Goal: Transaction & Acquisition: Purchase product/service

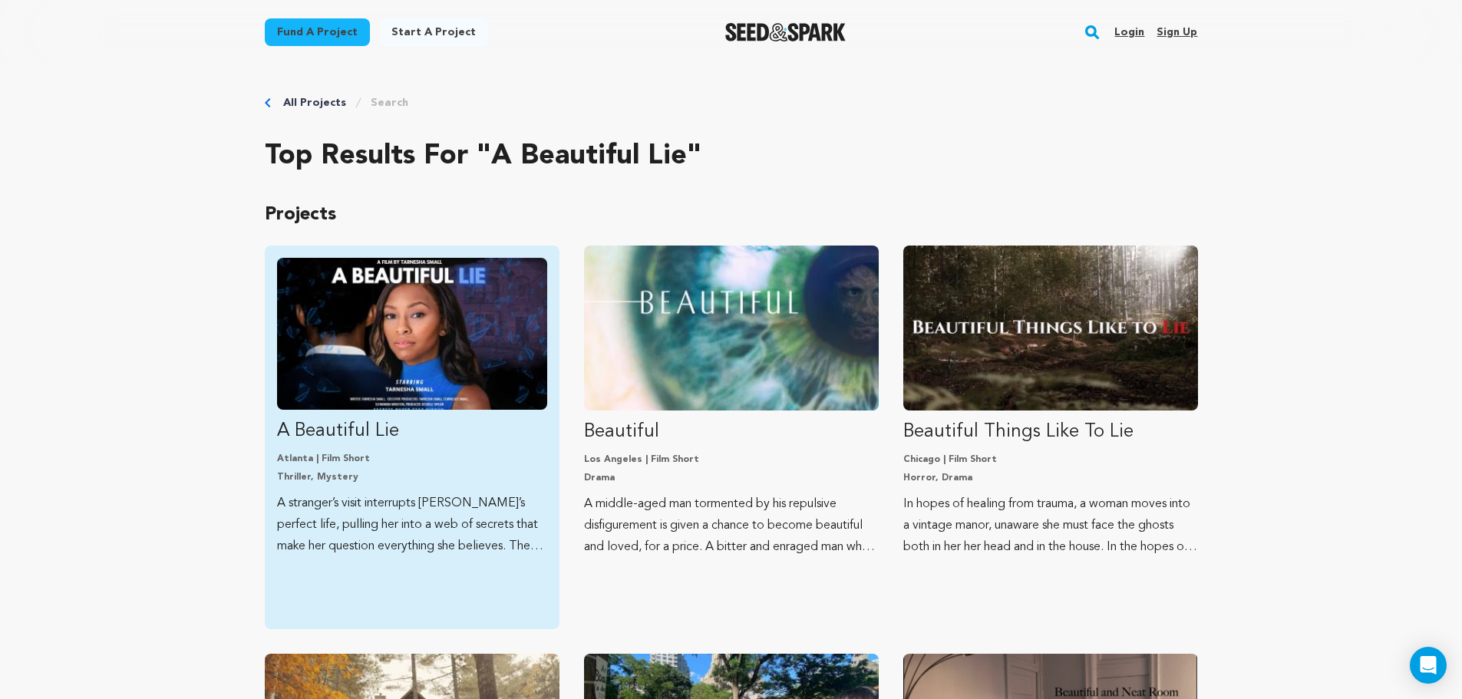
click at [451, 339] on img "Fund A Beautiful Lie" at bounding box center [412, 334] width 270 height 152
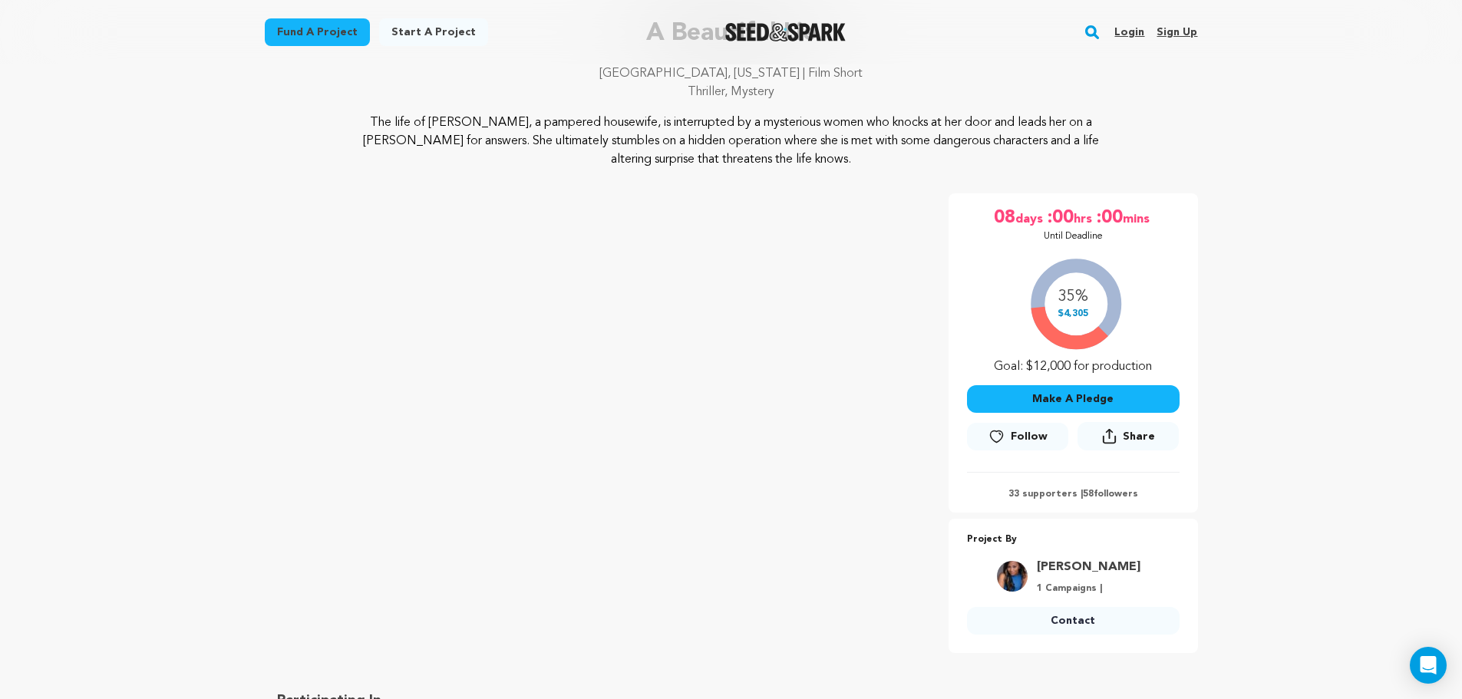
scroll to position [64, 0]
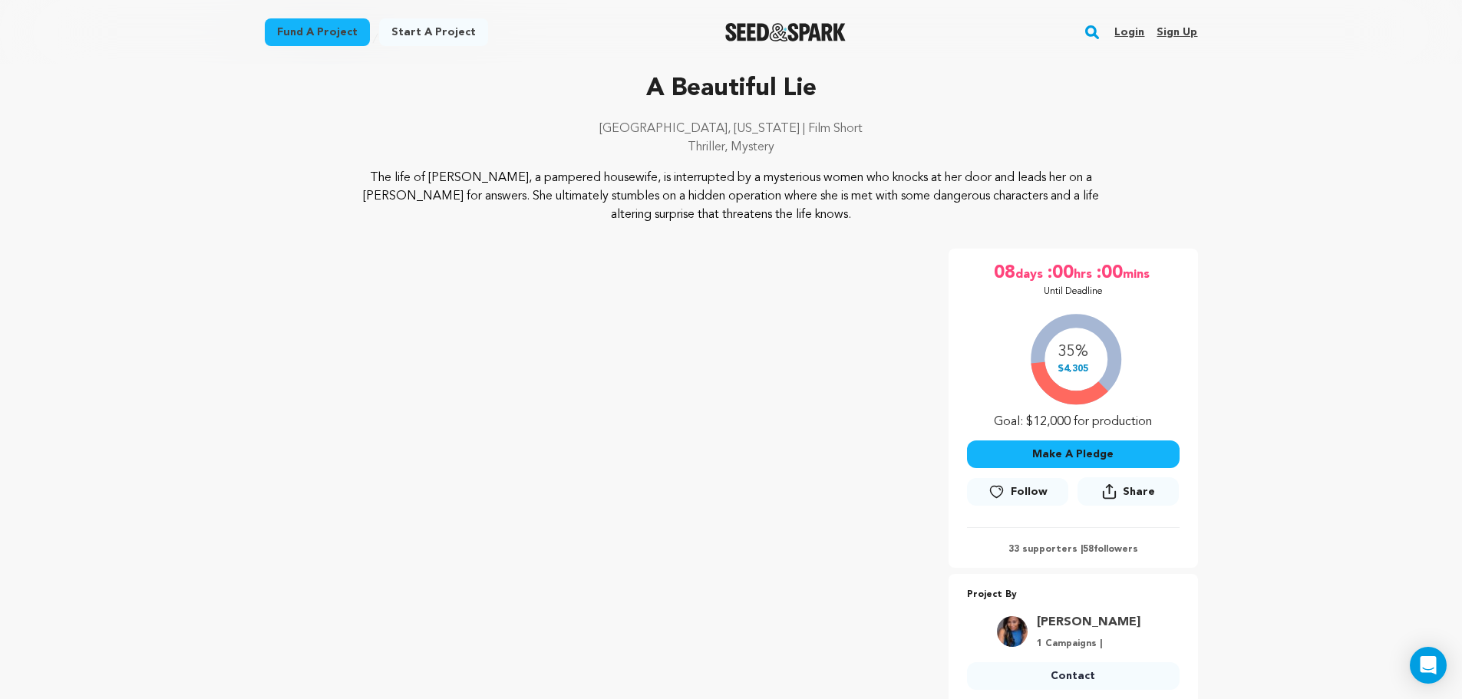
click at [1076, 466] on button "Make A Pledge" at bounding box center [1073, 455] width 213 height 28
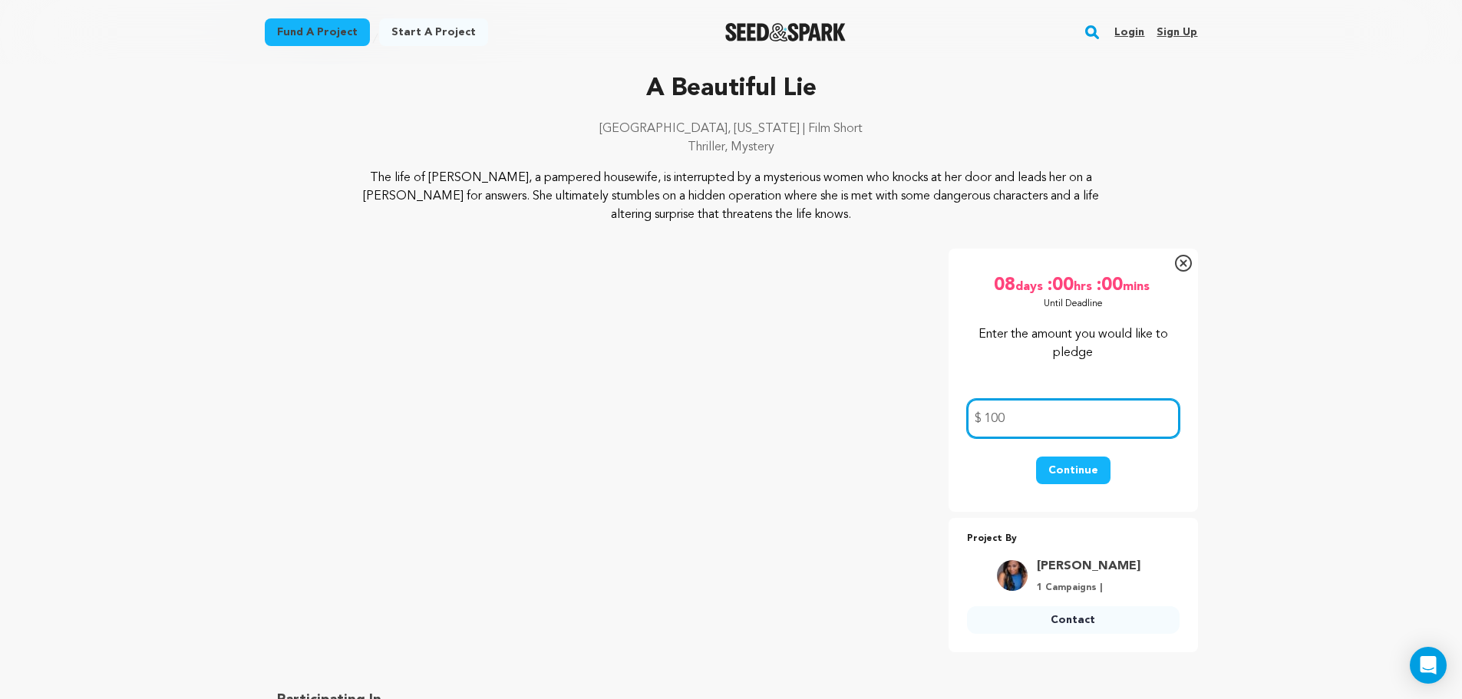
type input "100"
click at [1069, 471] on button "Continue" at bounding box center [1073, 471] width 74 height 28
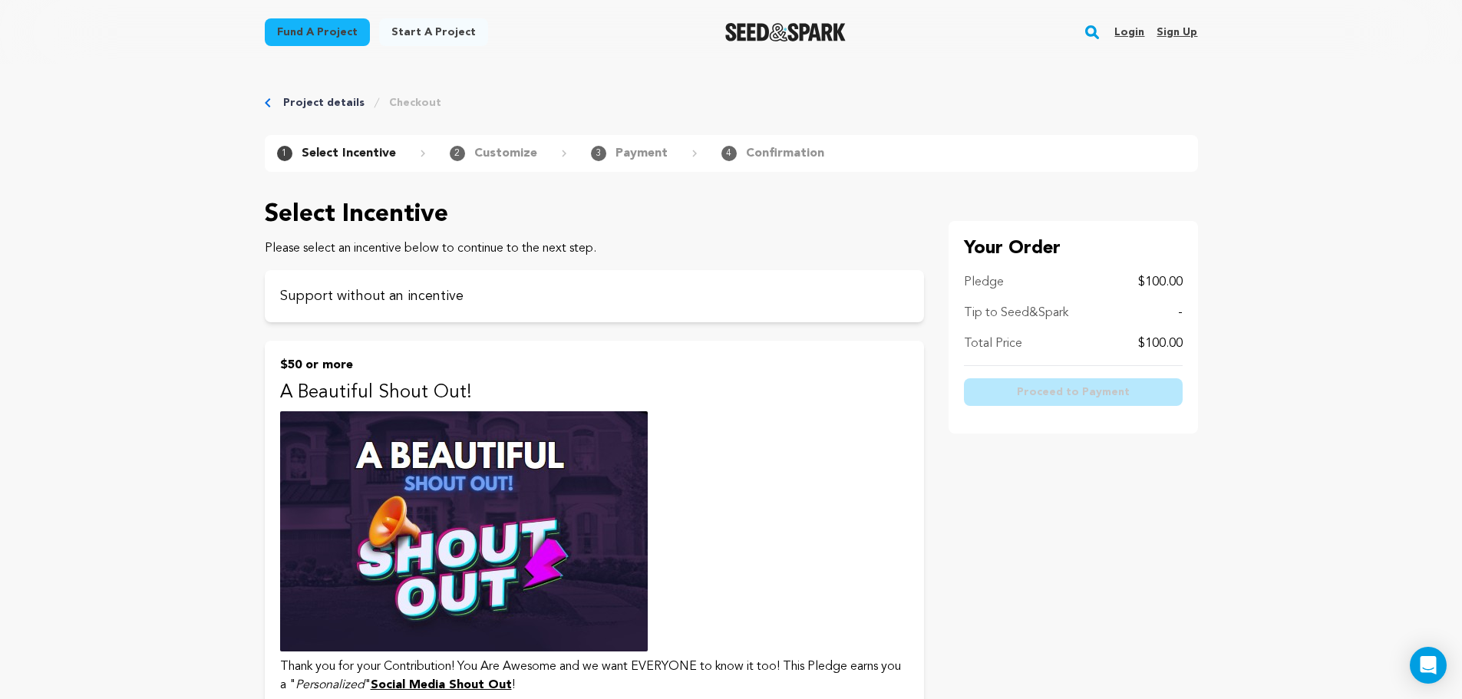
scroll to position [612, 0]
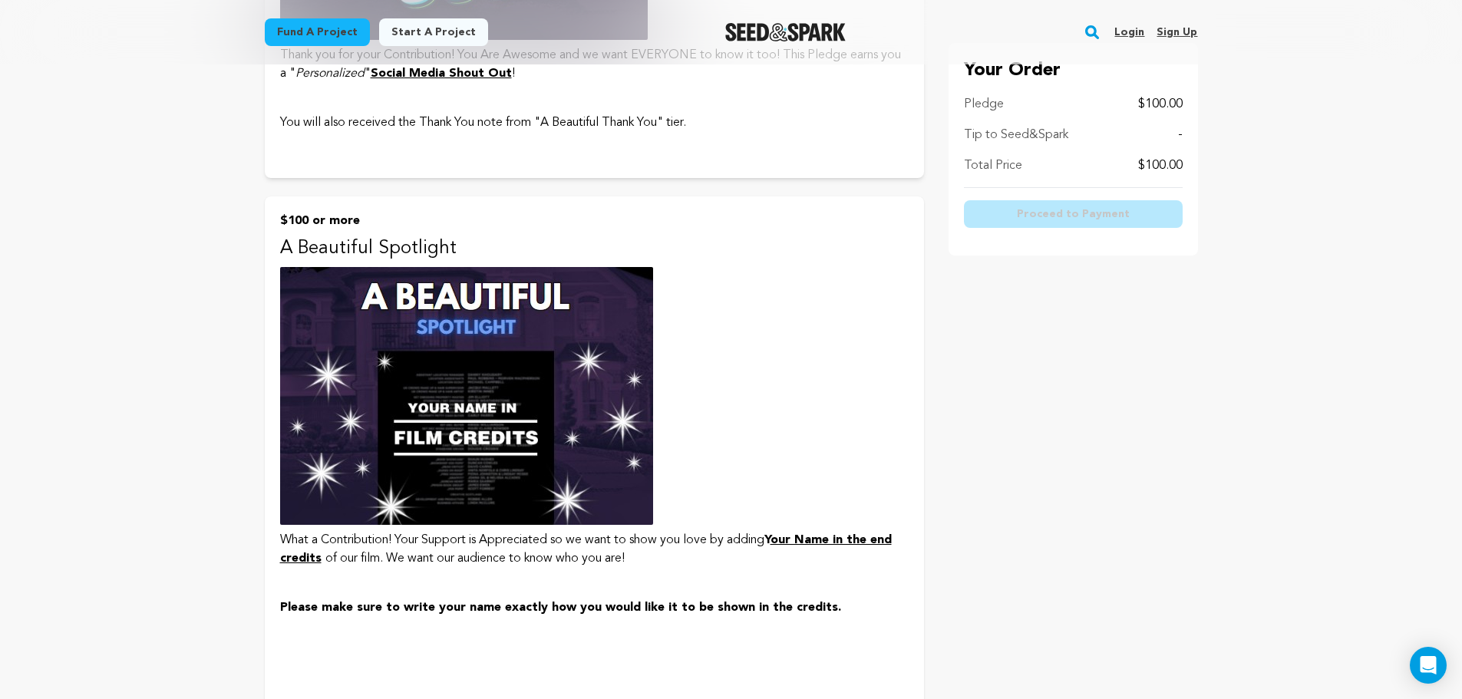
click at [553, 349] on img at bounding box center [466, 396] width 373 height 258
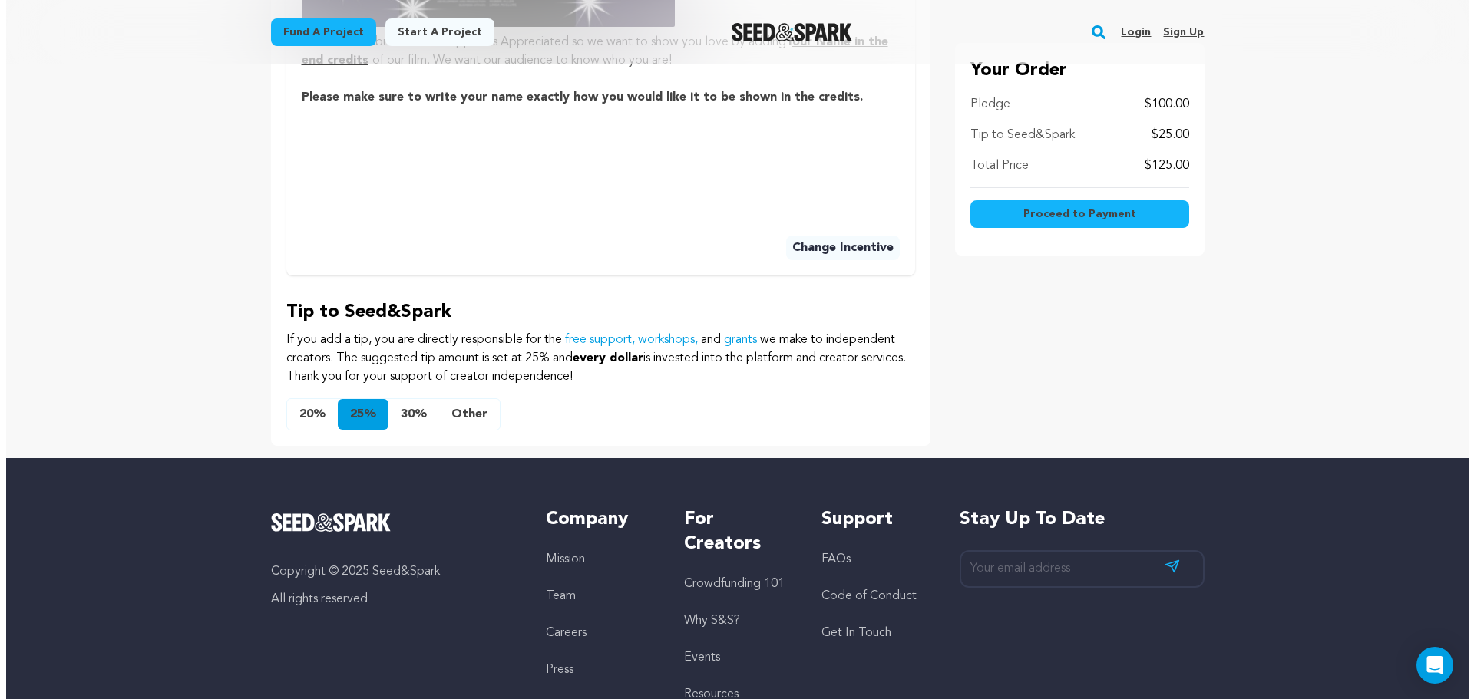
scroll to position [784, 0]
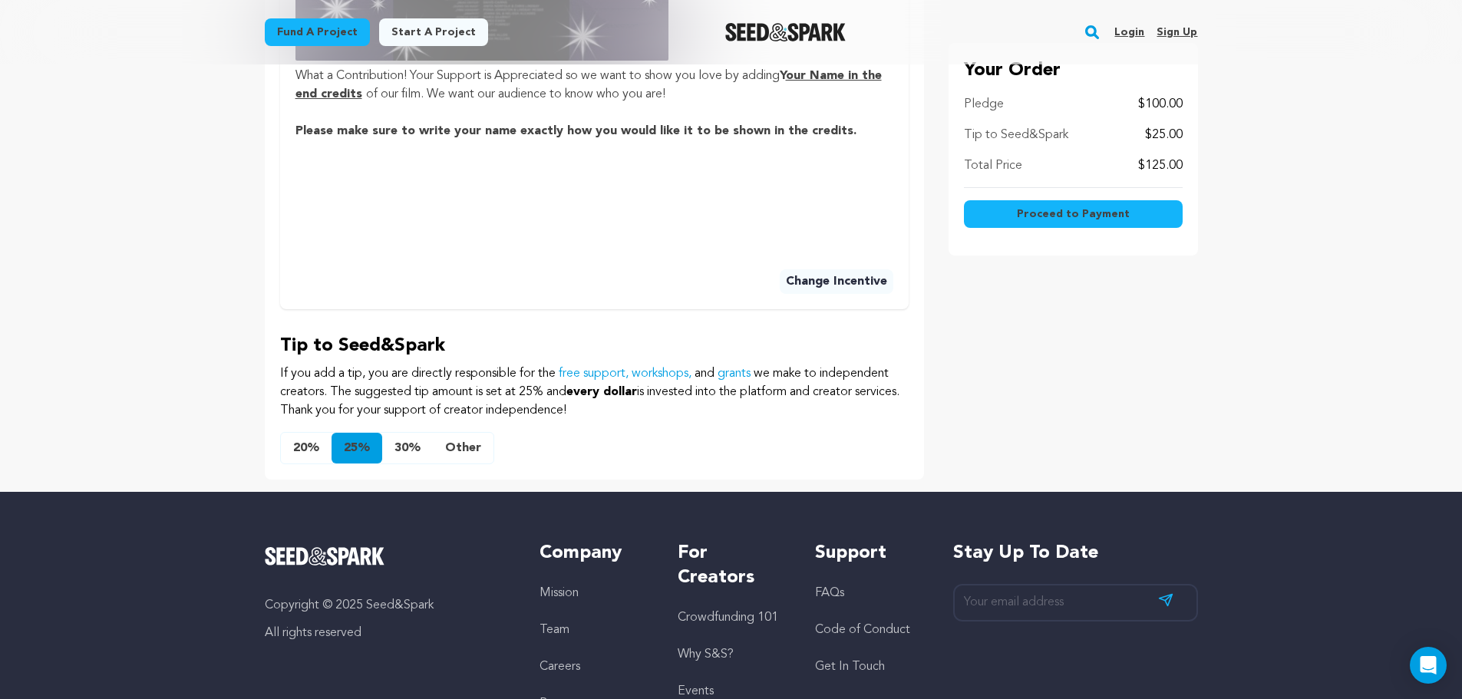
click at [481, 453] on button "Other" at bounding box center [463, 448] width 61 height 31
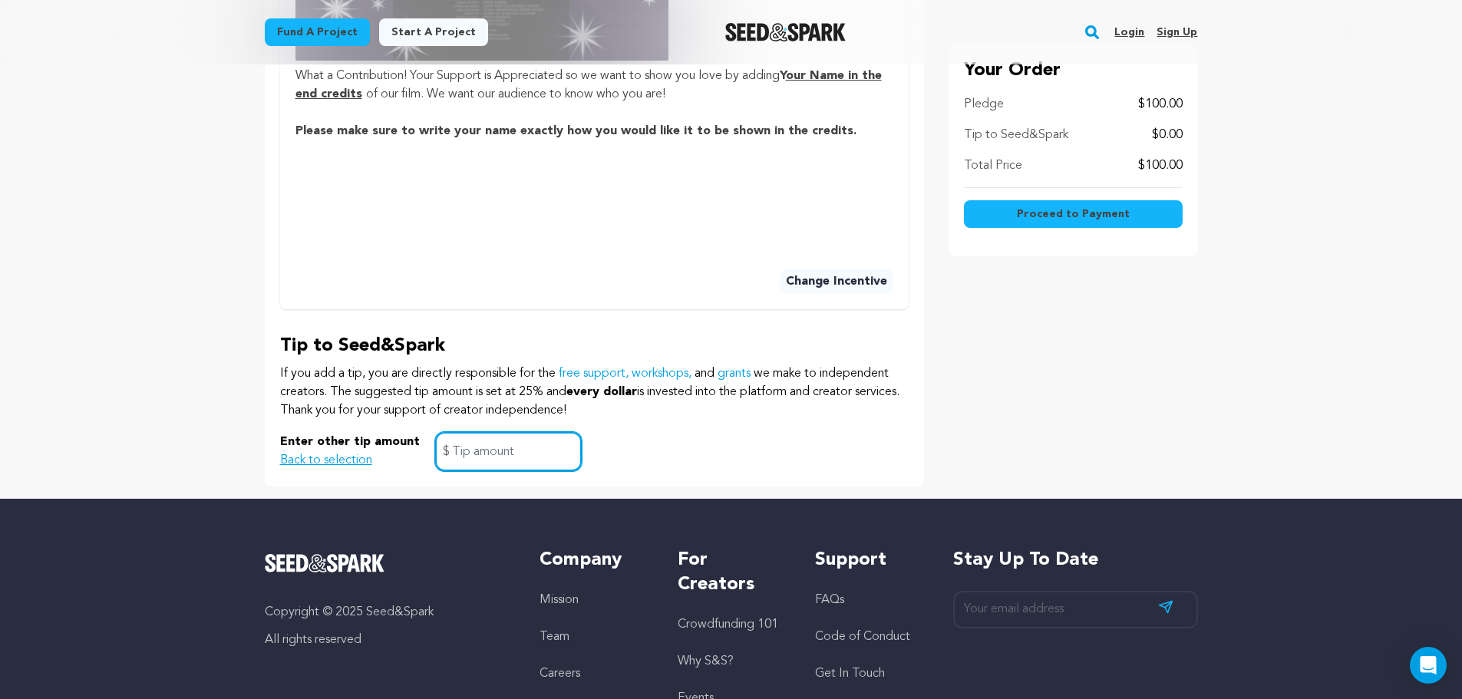
drag, startPoint x: 493, startPoint y: 449, endPoint x: 484, endPoint y: 451, distance: 9.5
click at [493, 448] on input "text" at bounding box center [508, 451] width 147 height 39
type input "0"
click at [1079, 211] on span "Proceed to Payment" at bounding box center [1073, 214] width 113 height 15
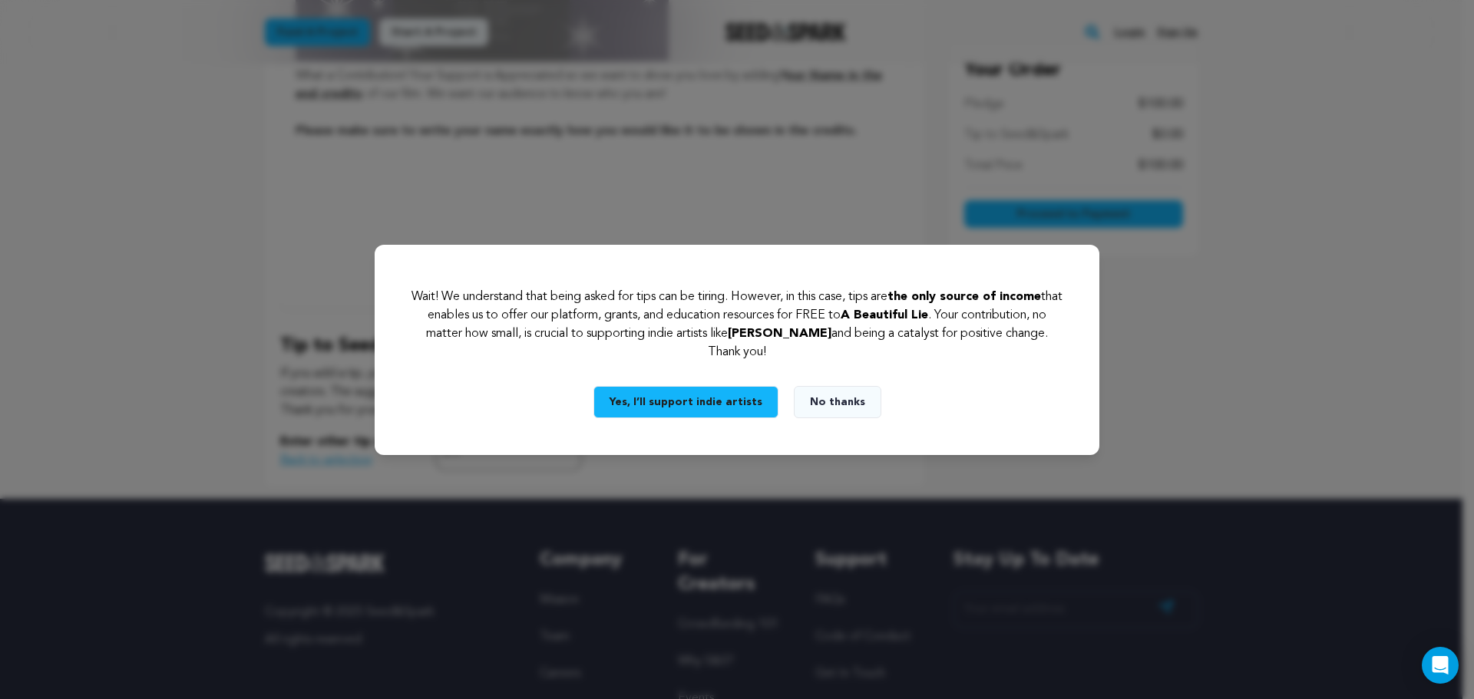
click at [853, 390] on button "No thanks" at bounding box center [838, 402] width 88 height 32
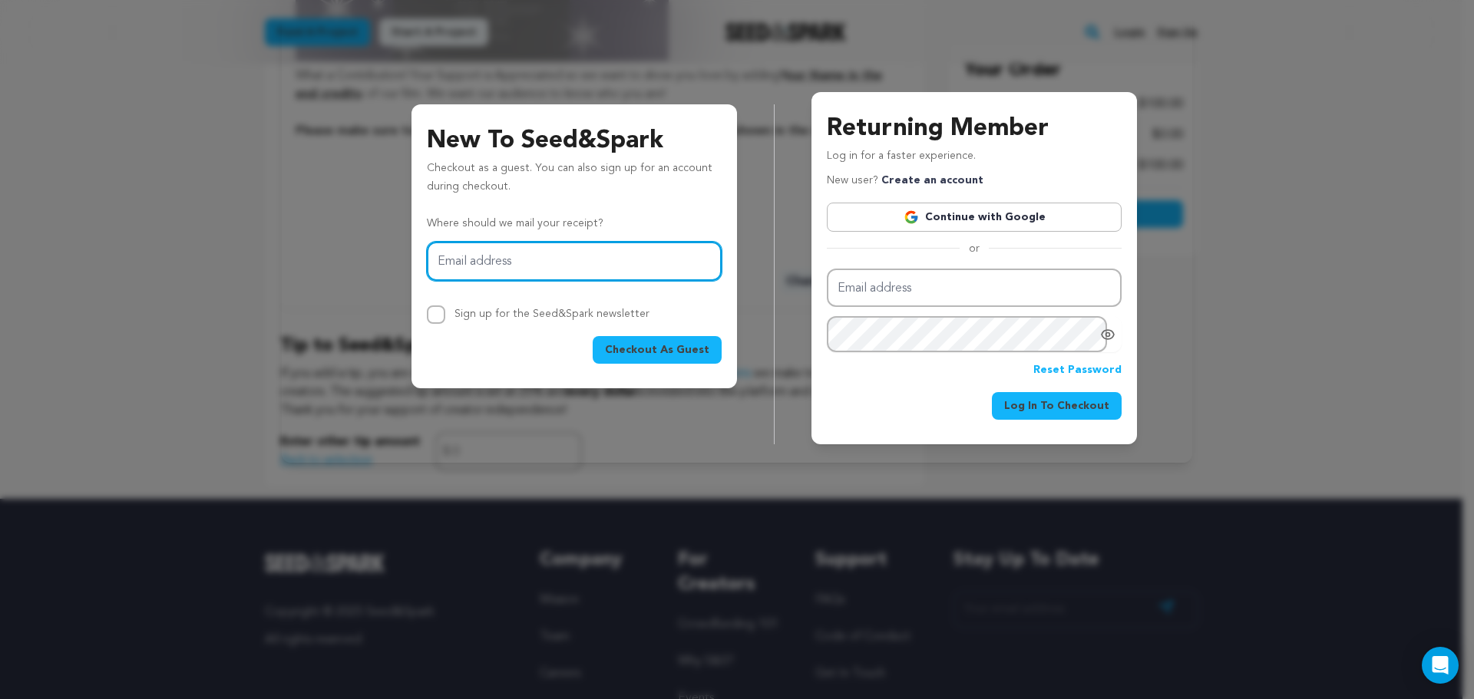
click at [558, 269] on input "Email address" at bounding box center [574, 261] width 295 height 39
drag, startPoint x: 511, startPoint y: 254, endPoint x: 314, endPoint y: 209, distance: 201.7
click at [314, 209] on div "New To Seed&Spark Checkout as a guest. You can also sign up for an account duri…" at bounding box center [737, 256] width 874 height 377
paste input "jester@gmail.com"
type input "vivajester@gmail.com"
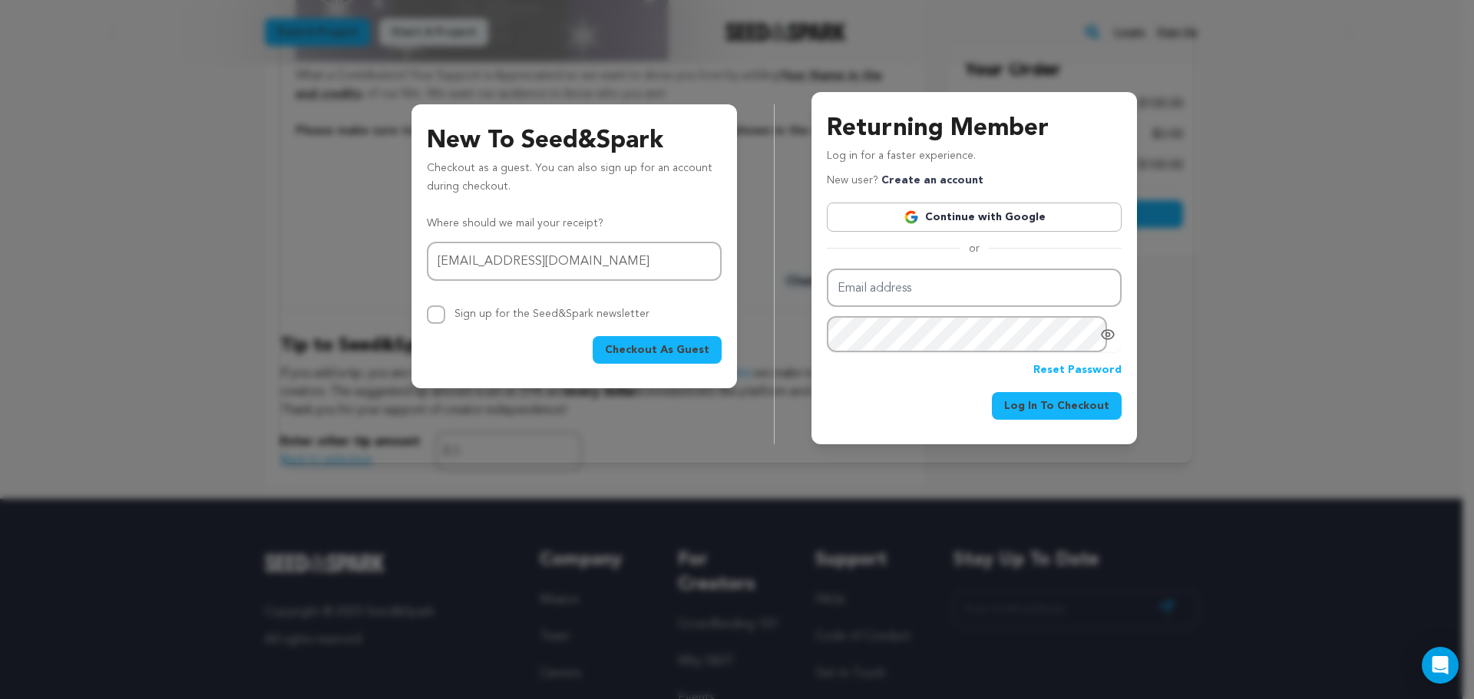
click at [651, 345] on span "Checkout As Guest" at bounding box center [657, 349] width 104 height 15
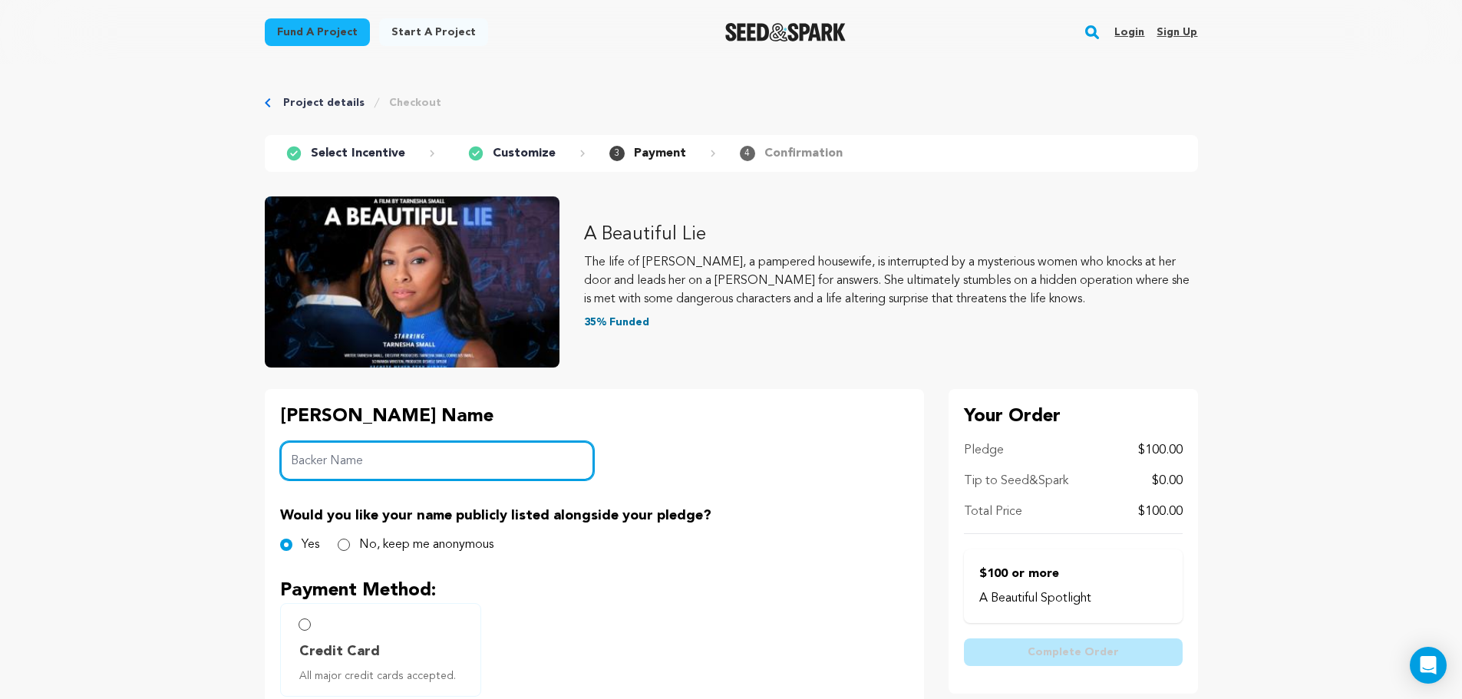
click at [351, 461] on input "Backer Name" at bounding box center [437, 460] width 315 height 39
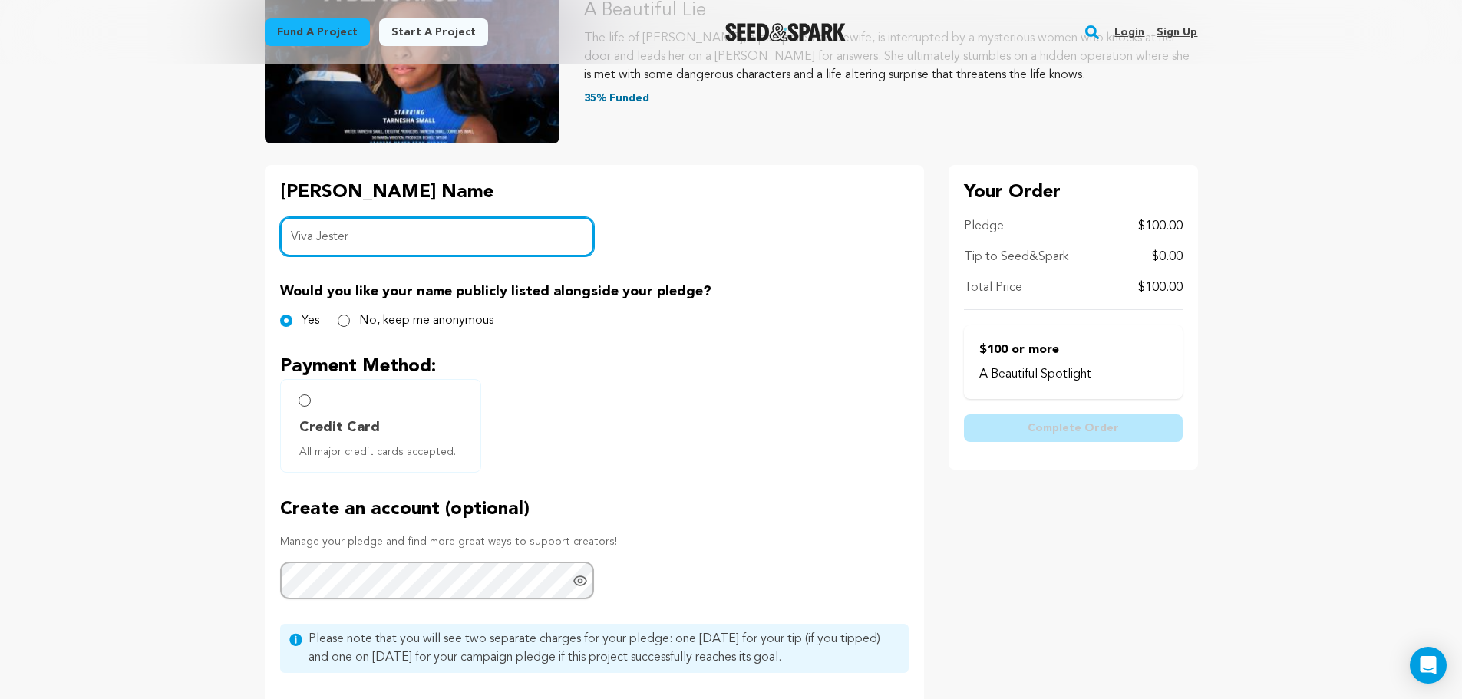
type input "Viva Jester"
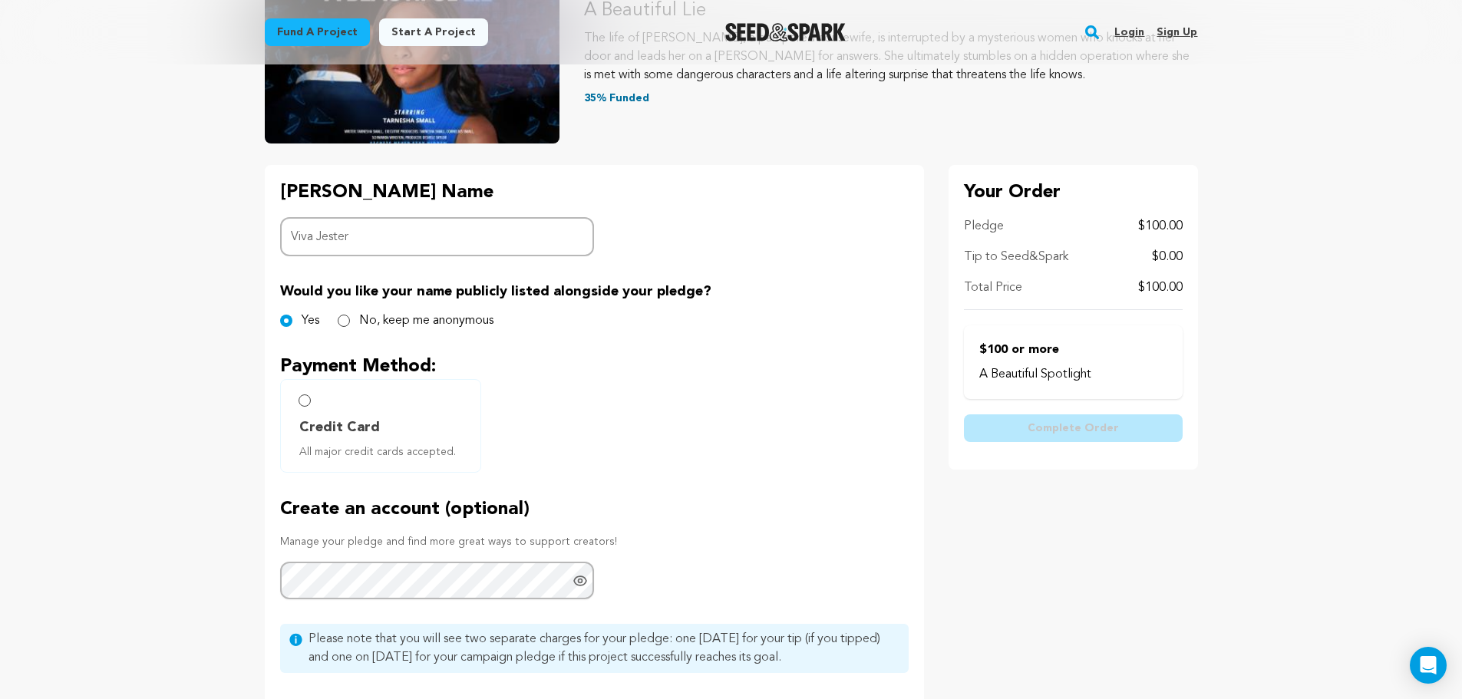
click at [312, 396] on label "Credit Card All major credit cards accepted." at bounding box center [380, 426] width 201 height 94
radio input "true"
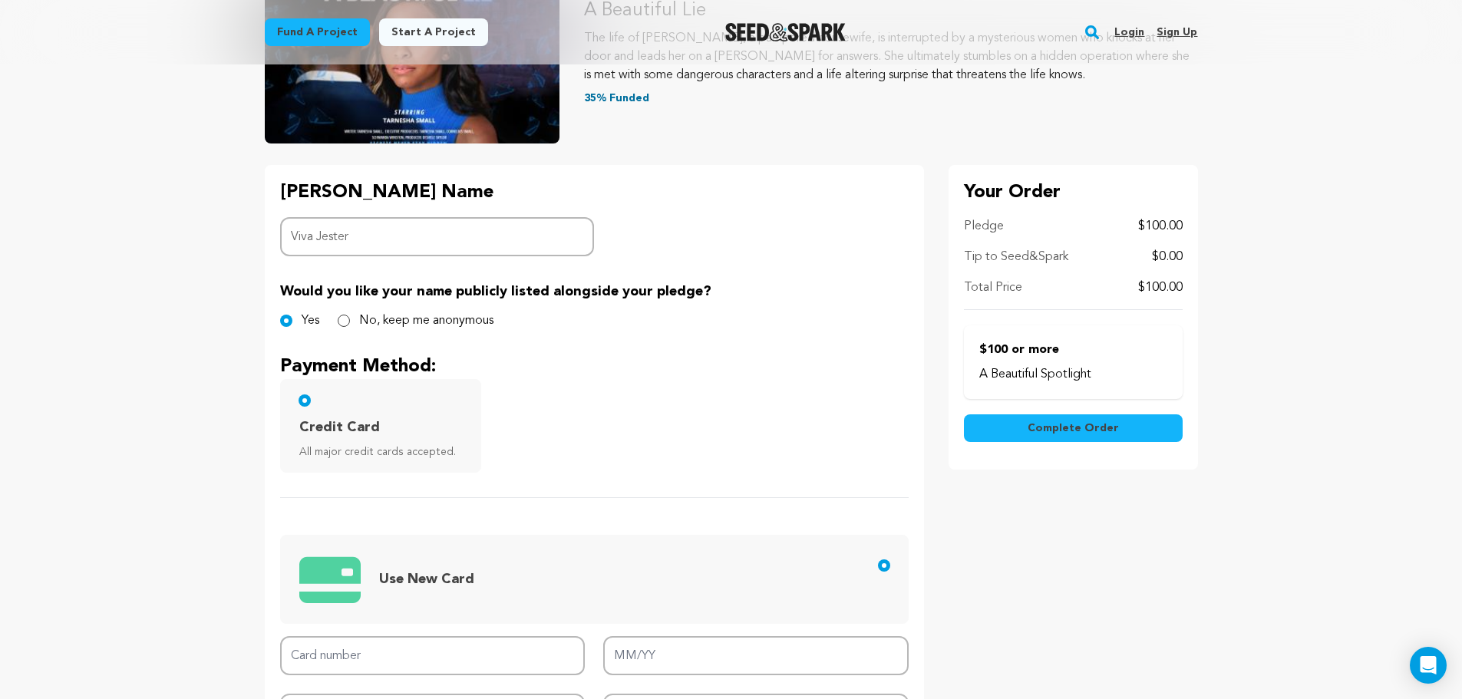
scroll to position [836, 0]
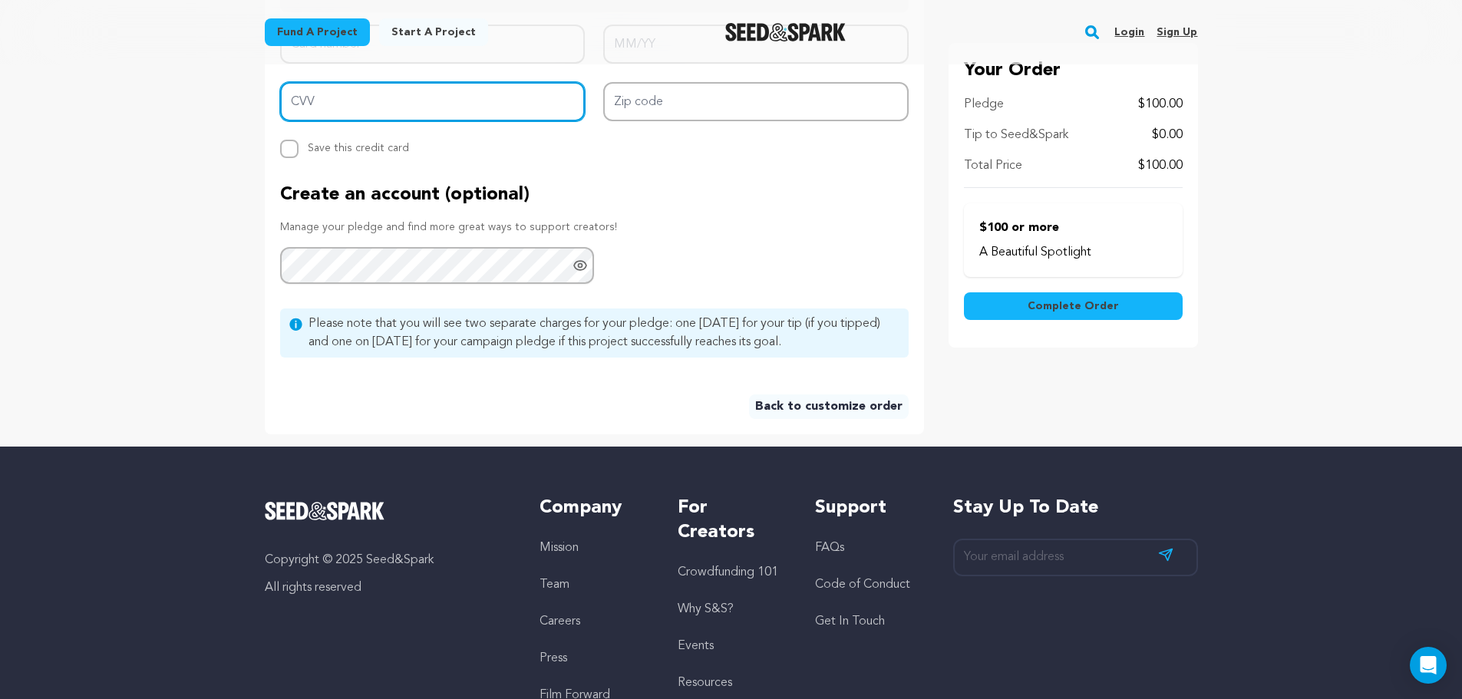
click at [481, 97] on input "CVV" at bounding box center [433, 101] width 306 height 39
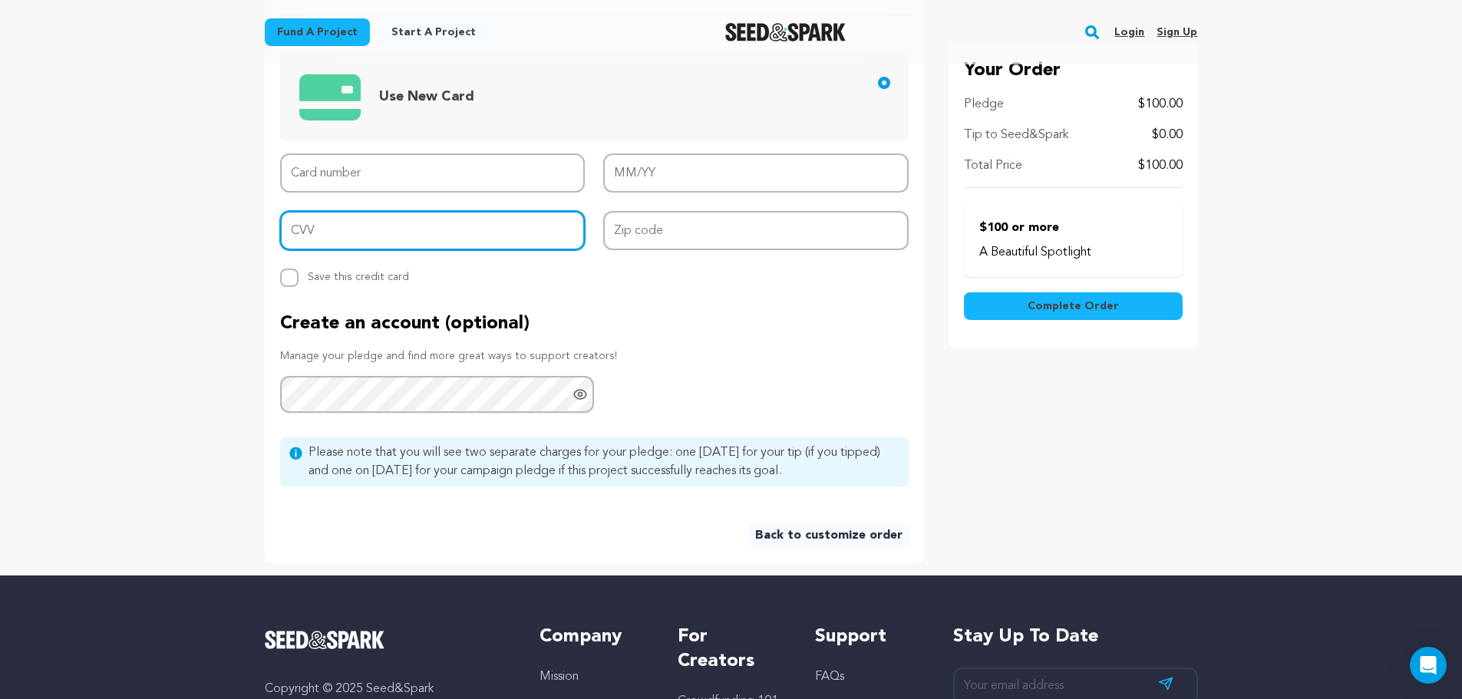
scroll to position [613, 0]
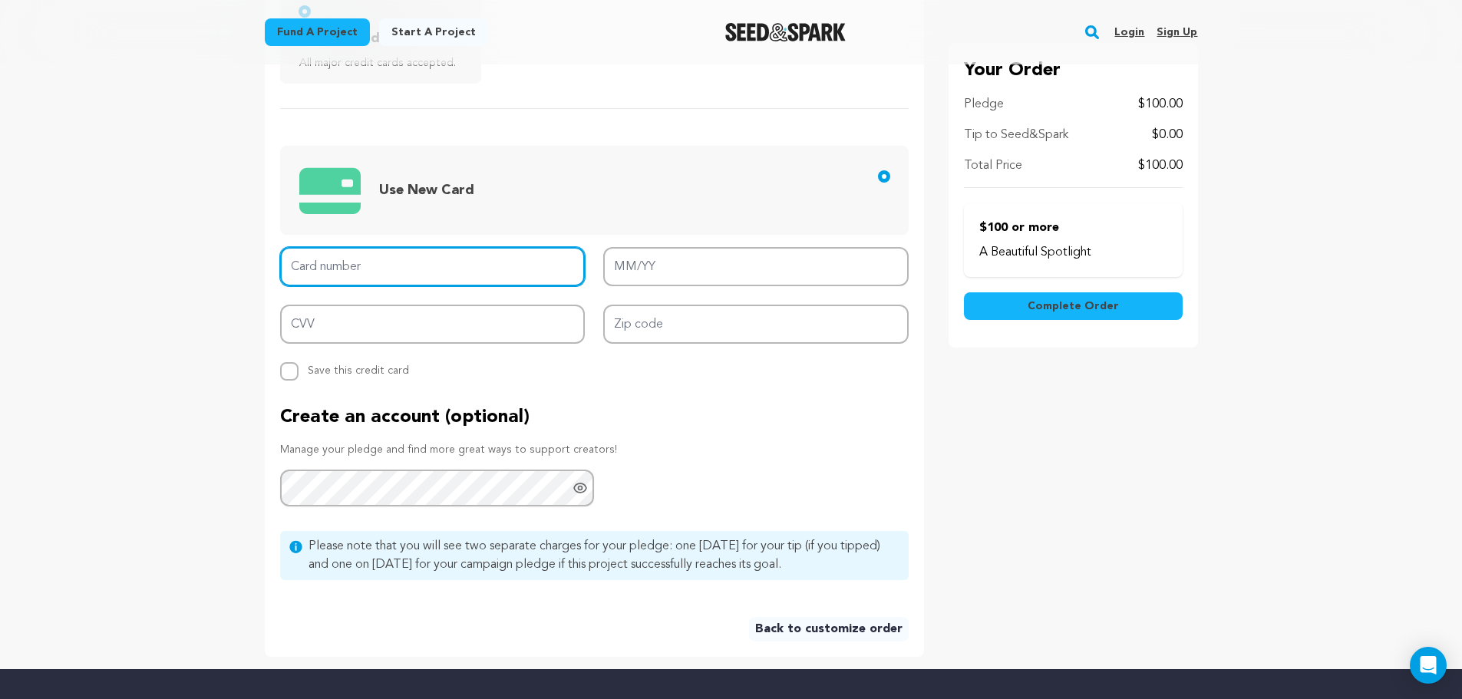
click at [347, 276] on input "Card number" at bounding box center [433, 266] width 306 height 39
type input "4118 7100 0761 6332"
type input "05/27"
type input "663"
click at [417, 258] on input "4118 7100 0761 6332" at bounding box center [433, 266] width 306 height 39
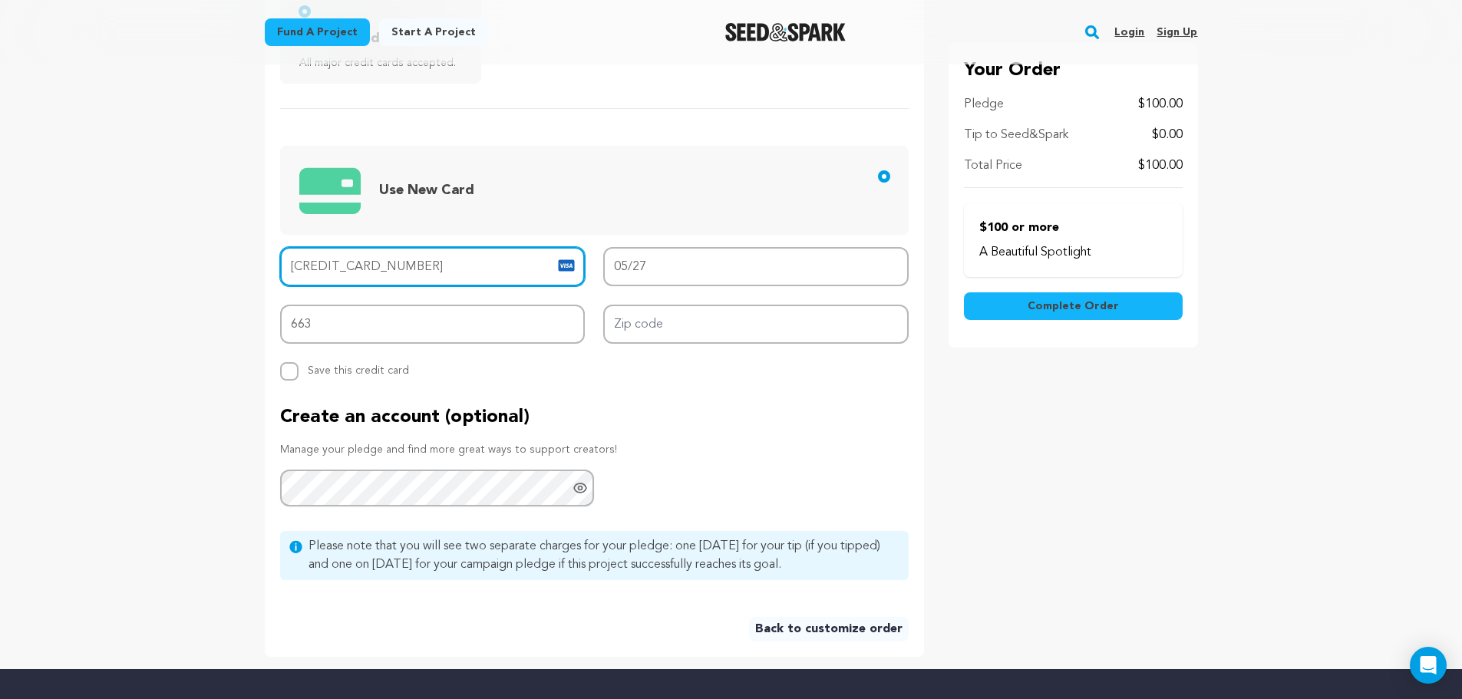
drag, startPoint x: 425, startPoint y: 270, endPoint x: 416, endPoint y: 270, distance: 8.4
click at [416, 270] on input "4118 7100 0761 6332" at bounding box center [433, 266] width 306 height 39
drag, startPoint x: 352, startPoint y: 268, endPoint x: 527, endPoint y: 269, distance: 175.0
click at [527, 268] on input "4118 7100 0761 6332" at bounding box center [433, 266] width 306 height 39
type input "4118 7100 0751 9312"
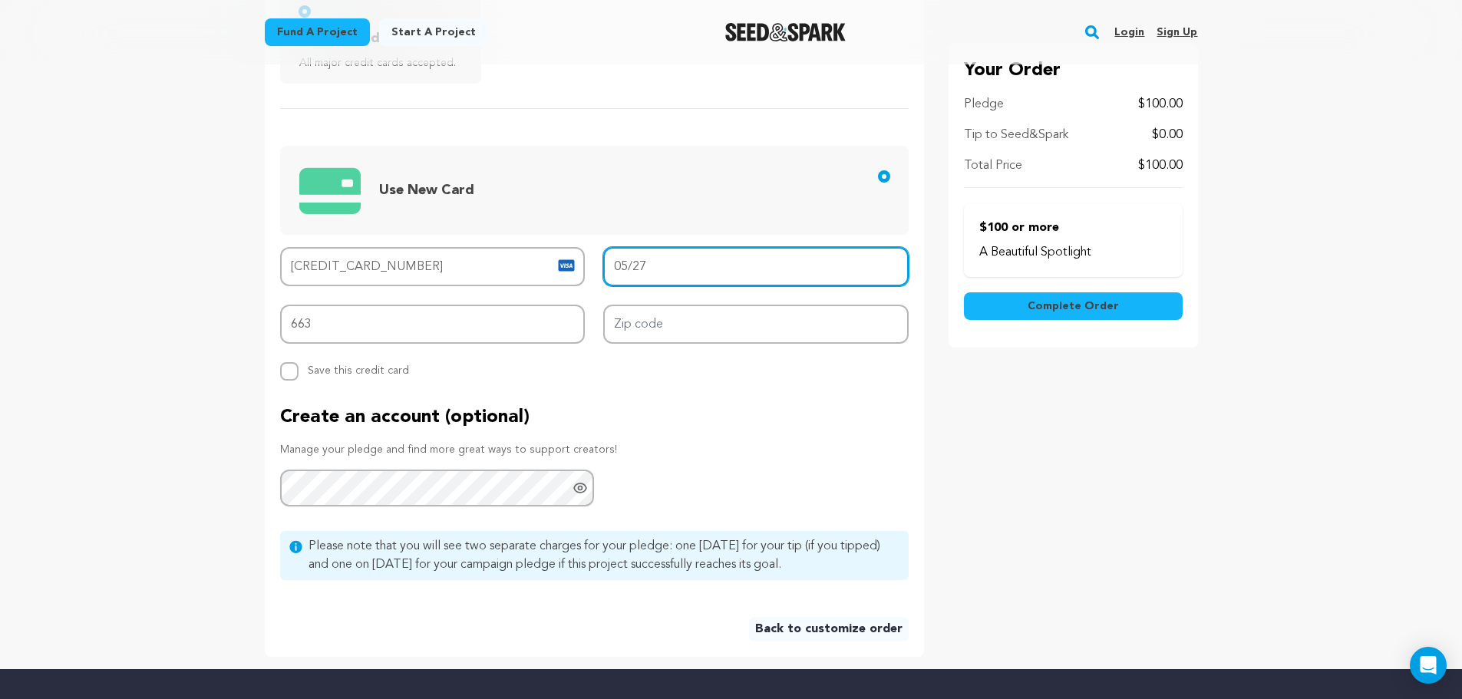
drag, startPoint x: 682, startPoint y: 263, endPoint x: 511, endPoint y: 246, distance: 171.3
click at [512, 245] on div "Use New Card Card number 4118 7100 0751 9312 MM/YY 05/27 CVV 663 Zip code Repla…" at bounding box center [594, 244] width 629 height 272
type input "08/29"
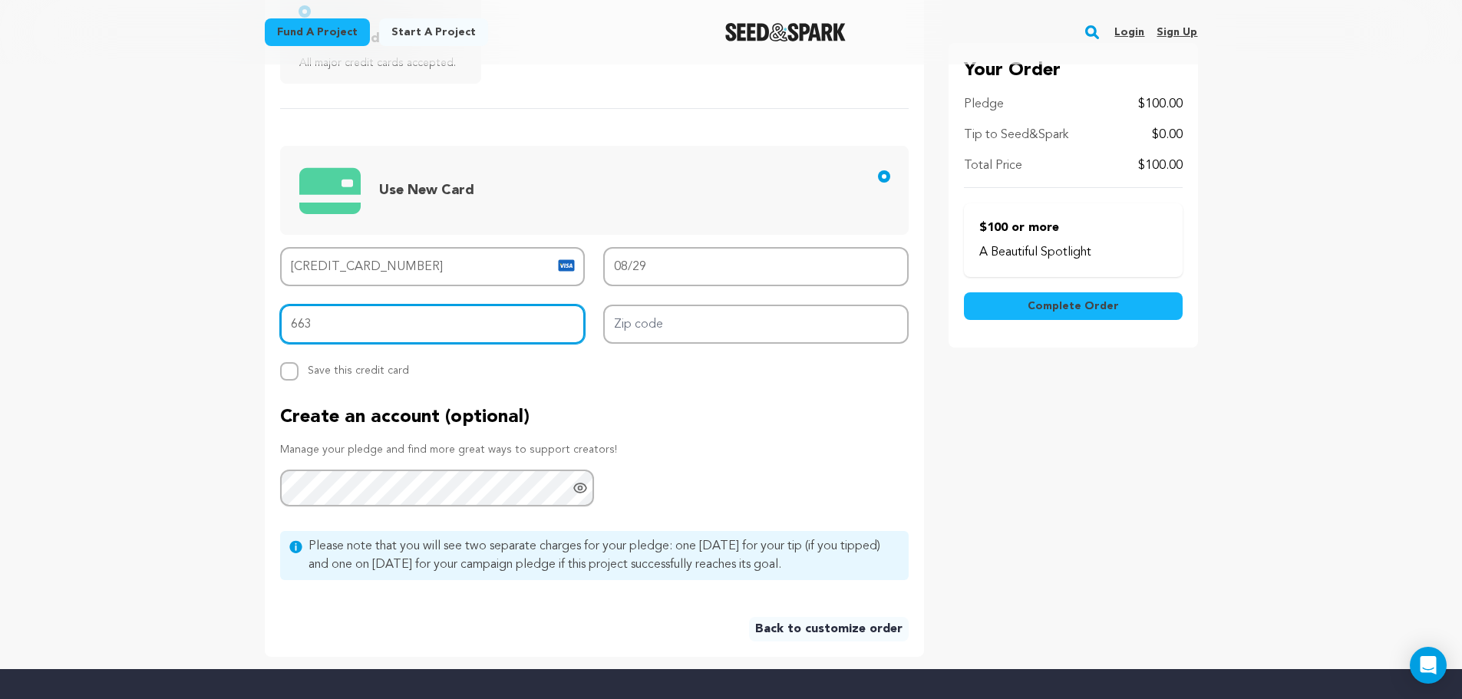
click at [431, 326] on input "663" at bounding box center [433, 324] width 306 height 39
type input "623"
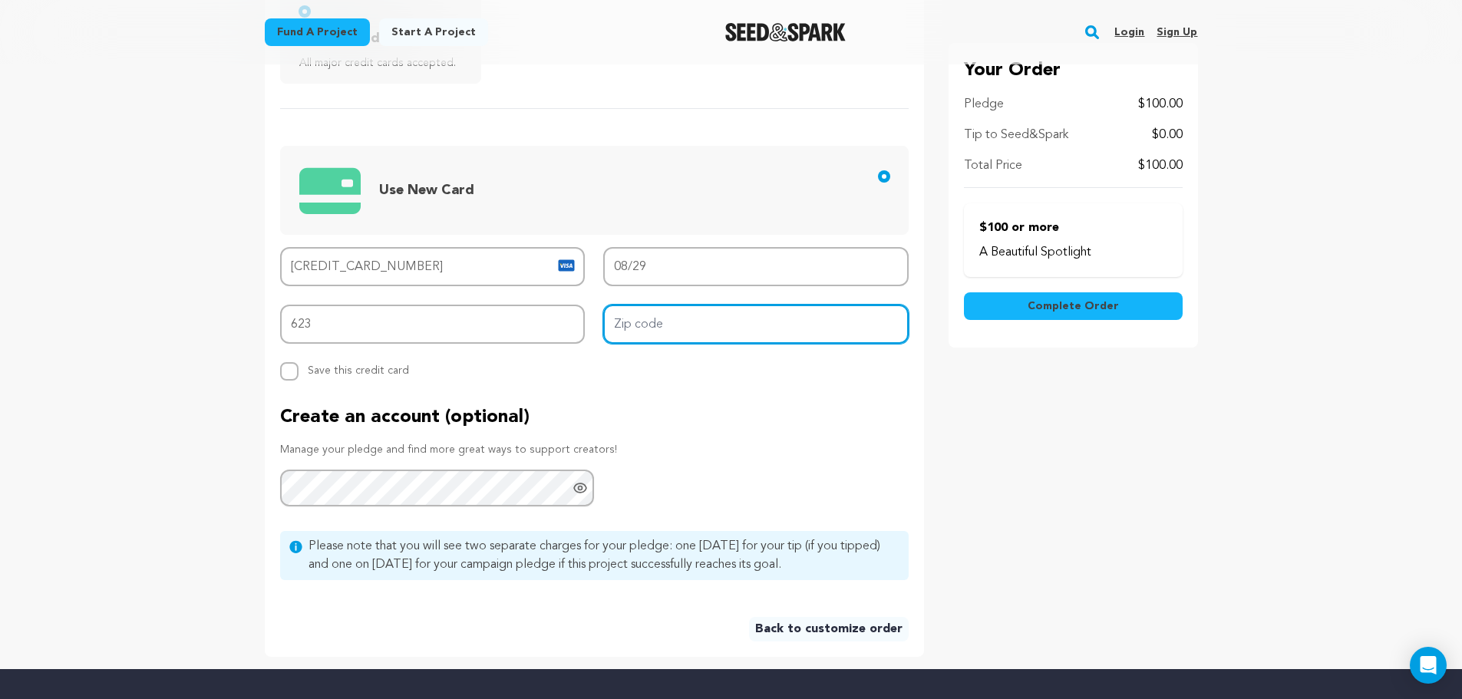
click at [737, 313] on input "Zip code" at bounding box center [756, 324] width 306 height 39
type input "30263"
click at [932, 445] on div "Backer's Name Backer Name Viva Jester Would you like your name publicly listed …" at bounding box center [732, 216] width 934 height 881
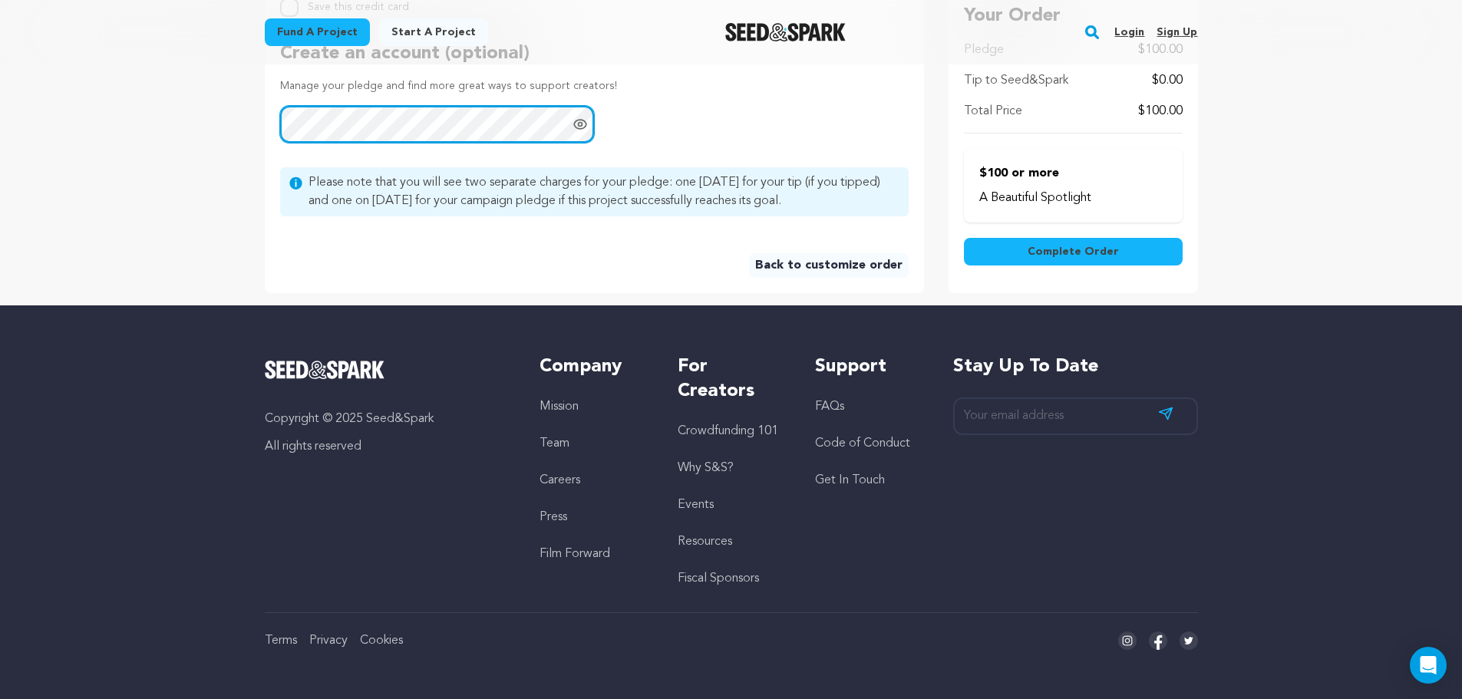
scroll to position [365, 0]
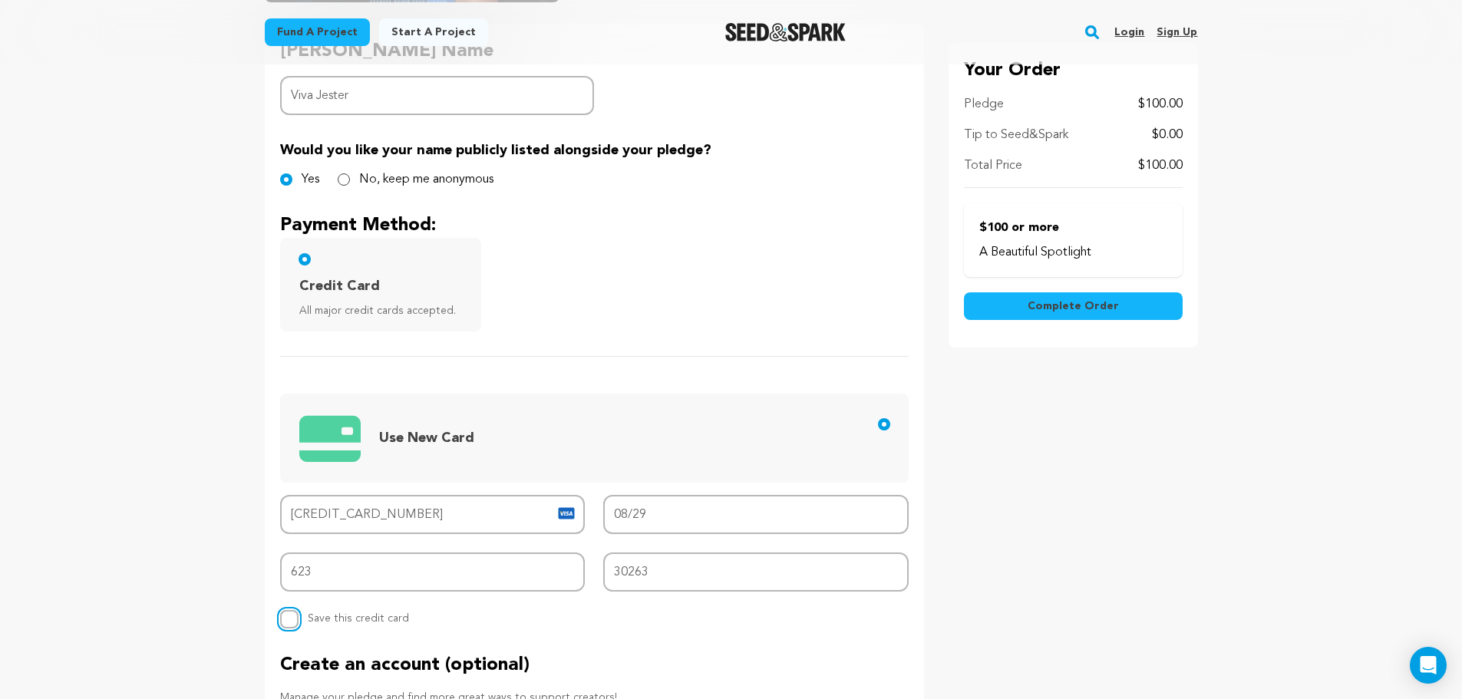
click at [292, 626] on input "Replace saved credit card Save this credit card" at bounding box center [289, 619] width 18 height 18
checkbox input "true"
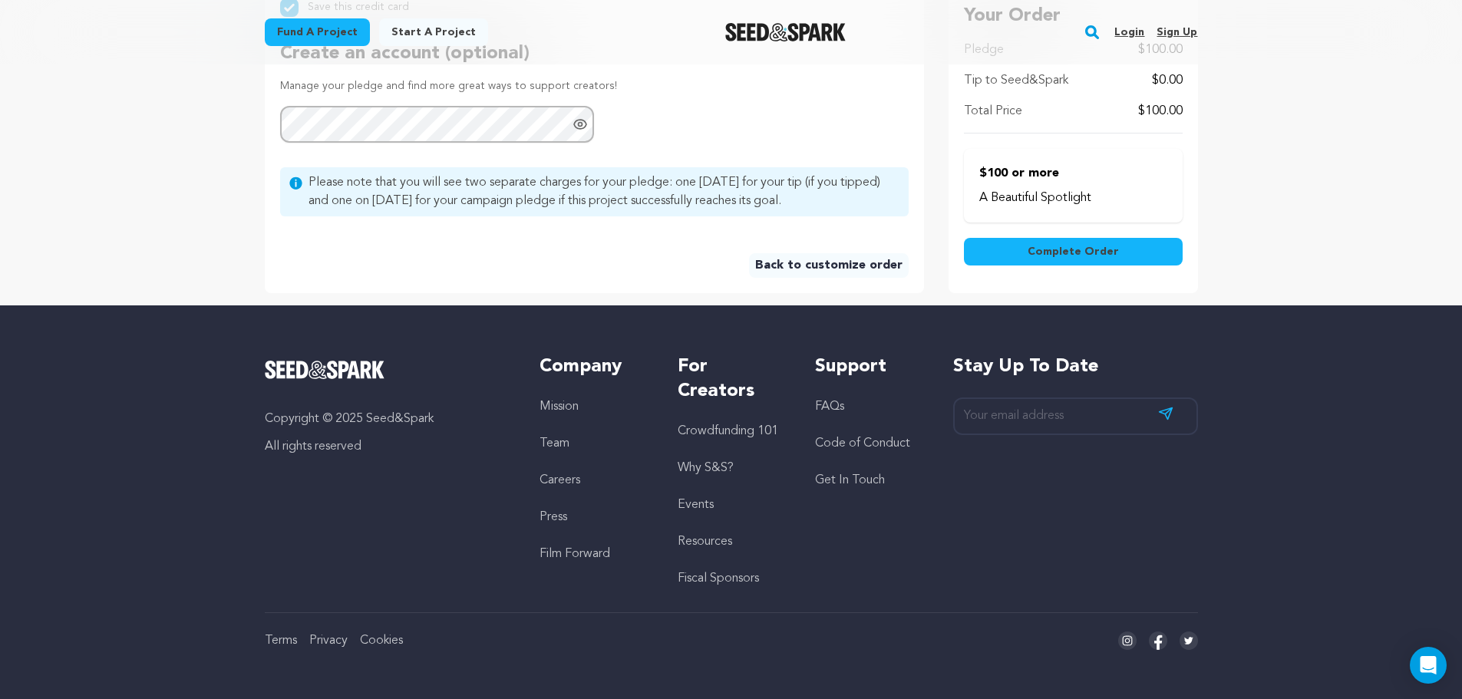
click at [1083, 246] on span "Complete Order" at bounding box center [1073, 251] width 91 height 15
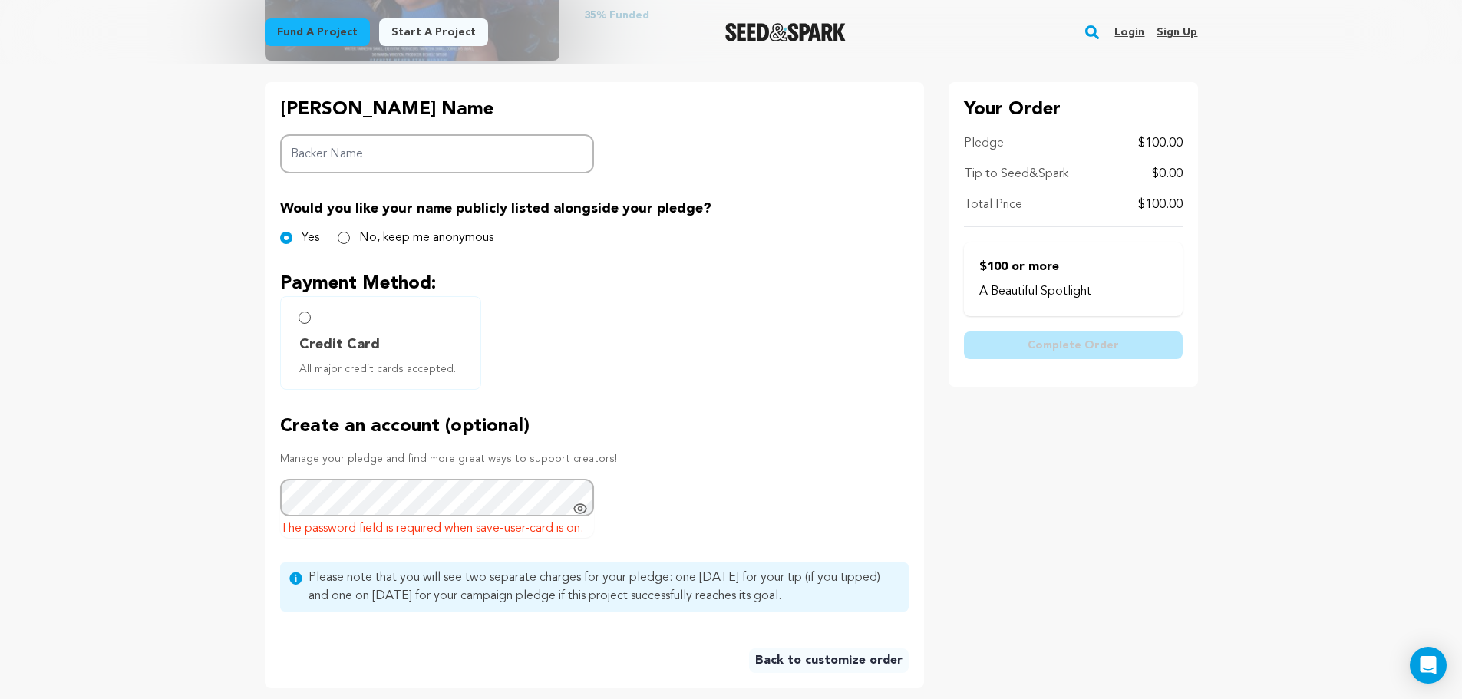
scroll to position [296, 0]
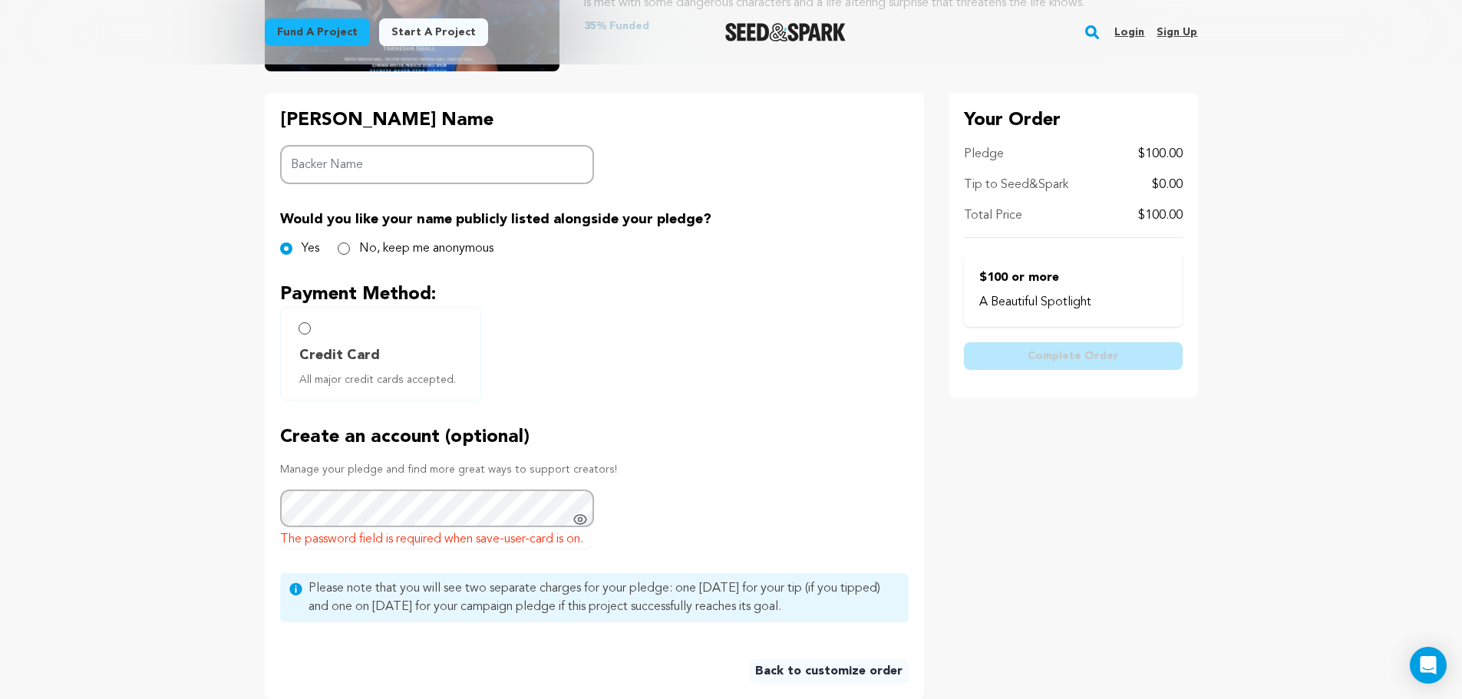
click at [335, 155] on input "Backer Name" at bounding box center [437, 164] width 315 height 39
type input "Viva Jester"
click at [309, 324] on input "Credit Card All major credit cards accepted." at bounding box center [305, 328] width 12 height 12
radio input "false"
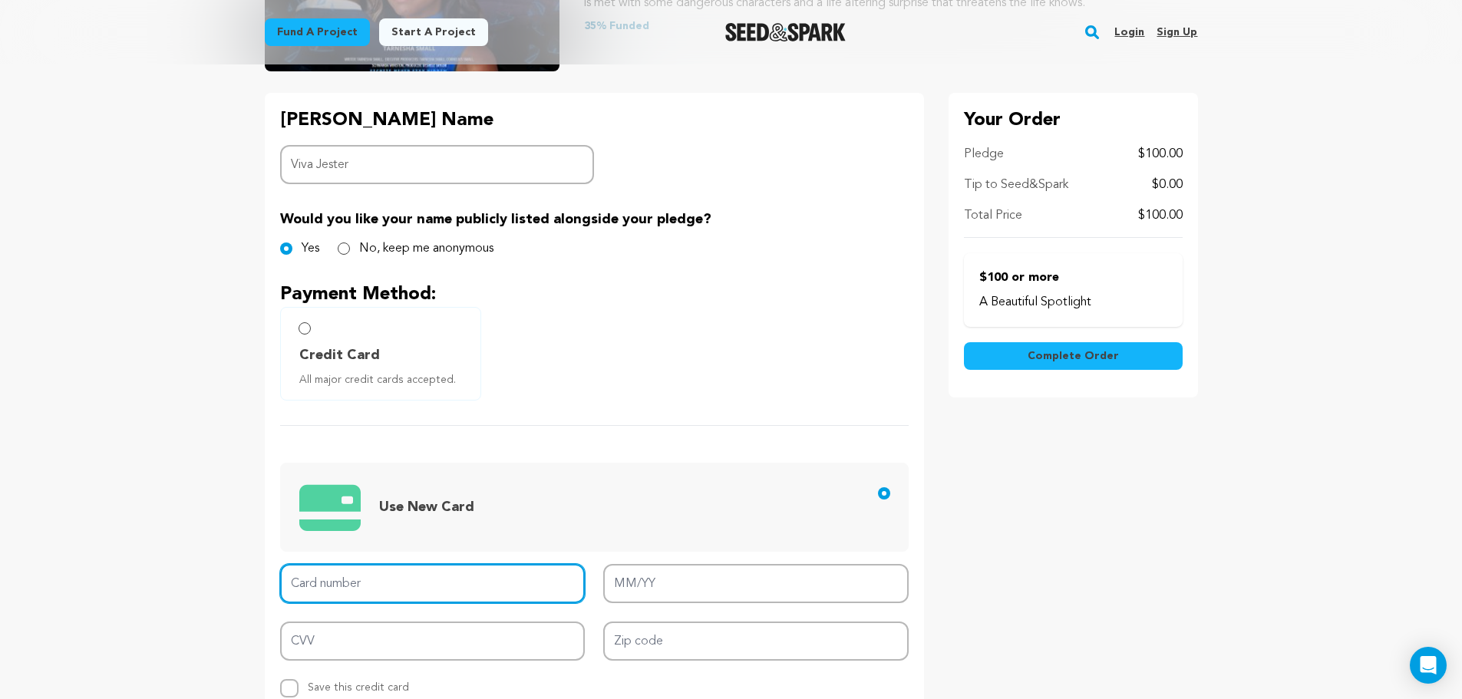
click at [349, 577] on input "Card number" at bounding box center [433, 583] width 306 height 39
type input "4118 7100 0761 6332"
type input "05/27"
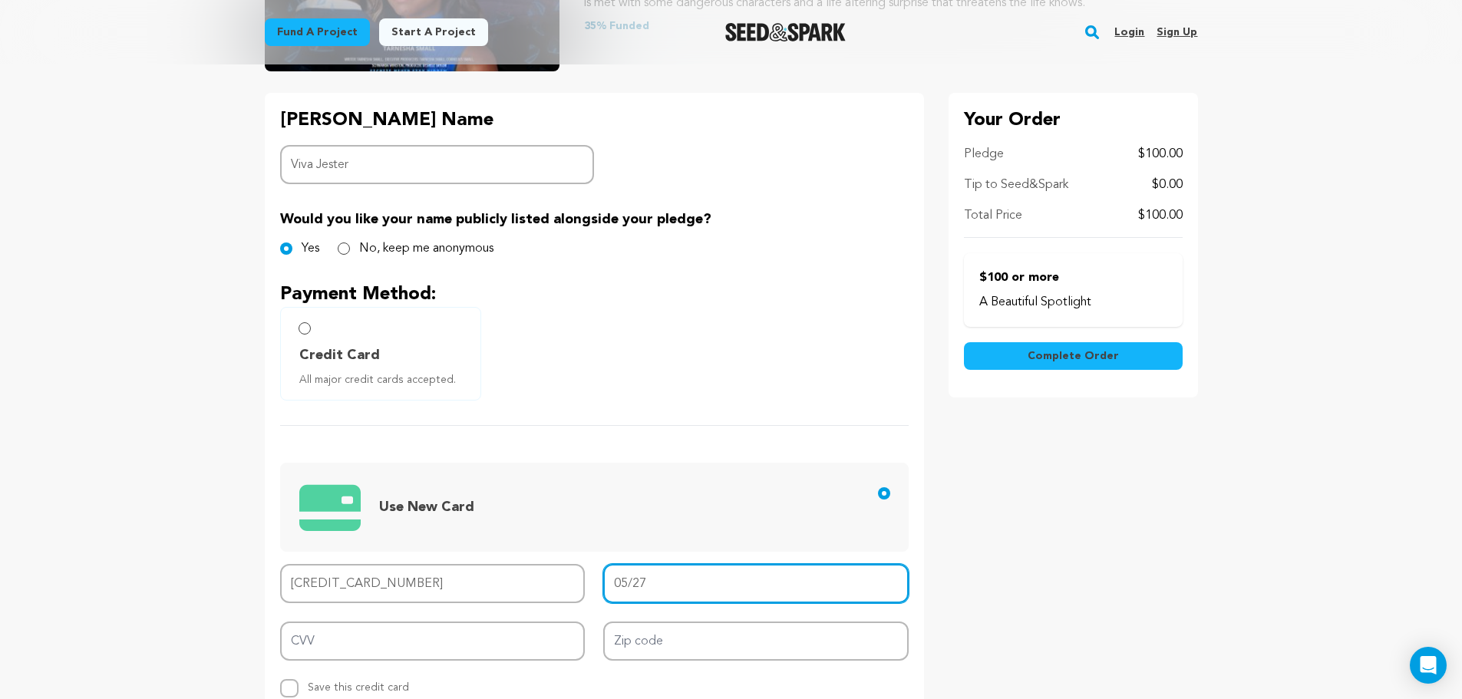
type input "663"
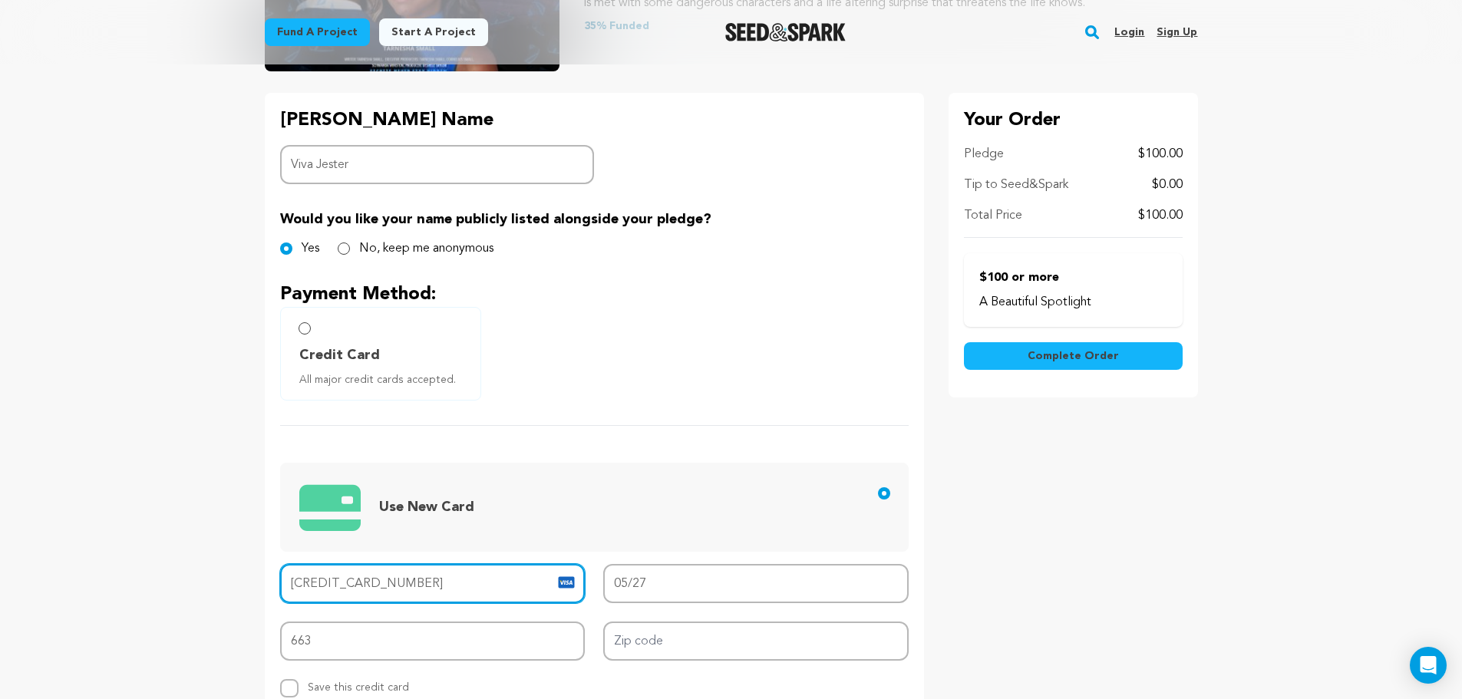
drag, startPoint x: 368, startPoint y: 583, endPoint x: 798, endPoint y: 607, distance: 429.8
click at [739, 600] on div "Card number 4118 7100 0761 6332 MM/YY 05/27 CVV 663 Zip code Replace saved cred…" at bounding box center [594, 631] width 629 height 134
click at [727, 421] on div "Backer's Name Backer Name Viva Jester Would you like your name publicly listed …" at bounding box center [594, 544] width 659 height 903
drag, startPoint x: 368, startPoint y: 587, endPoint x: 540, endPoint y: 583, distance: 172.0
click at [548, 593] on input "4118 7100 0761 6332" at bounding box center [433, 583] width 306 height 39
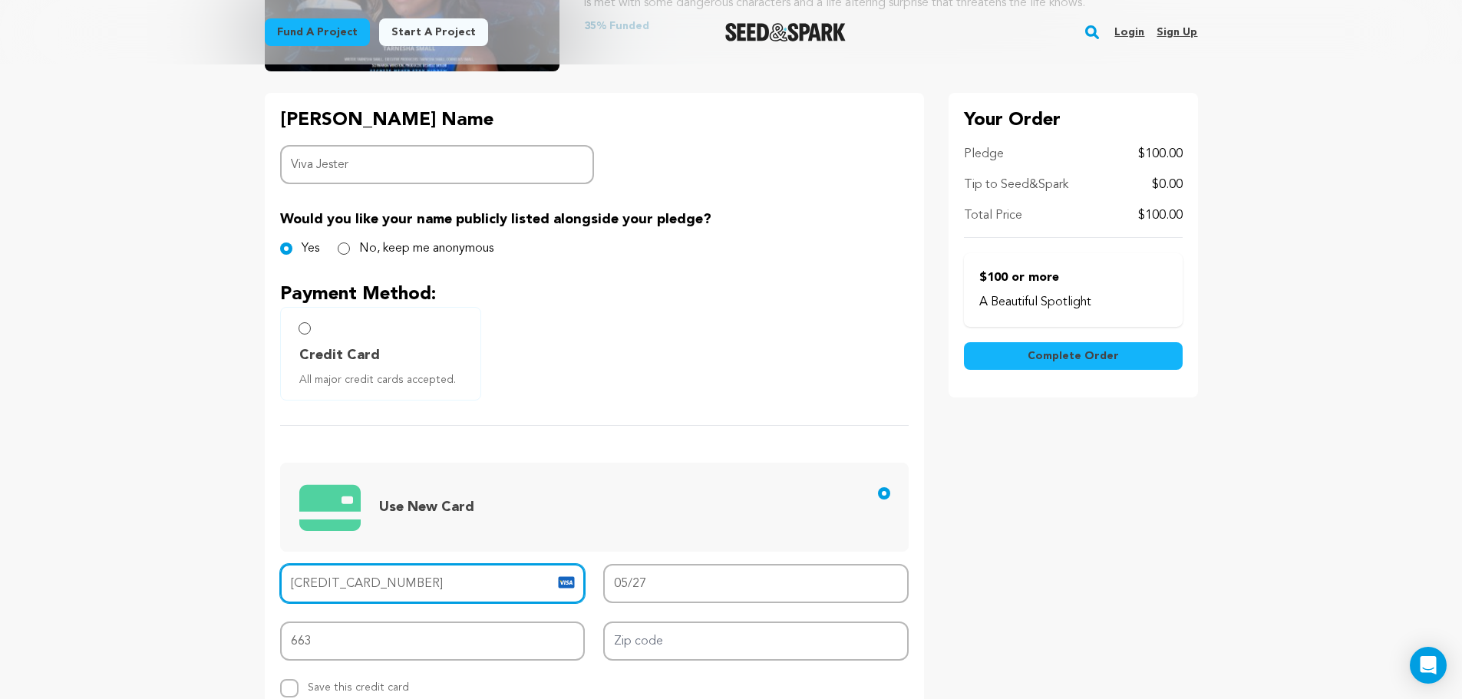
type input "4118 7100 0751 9312"
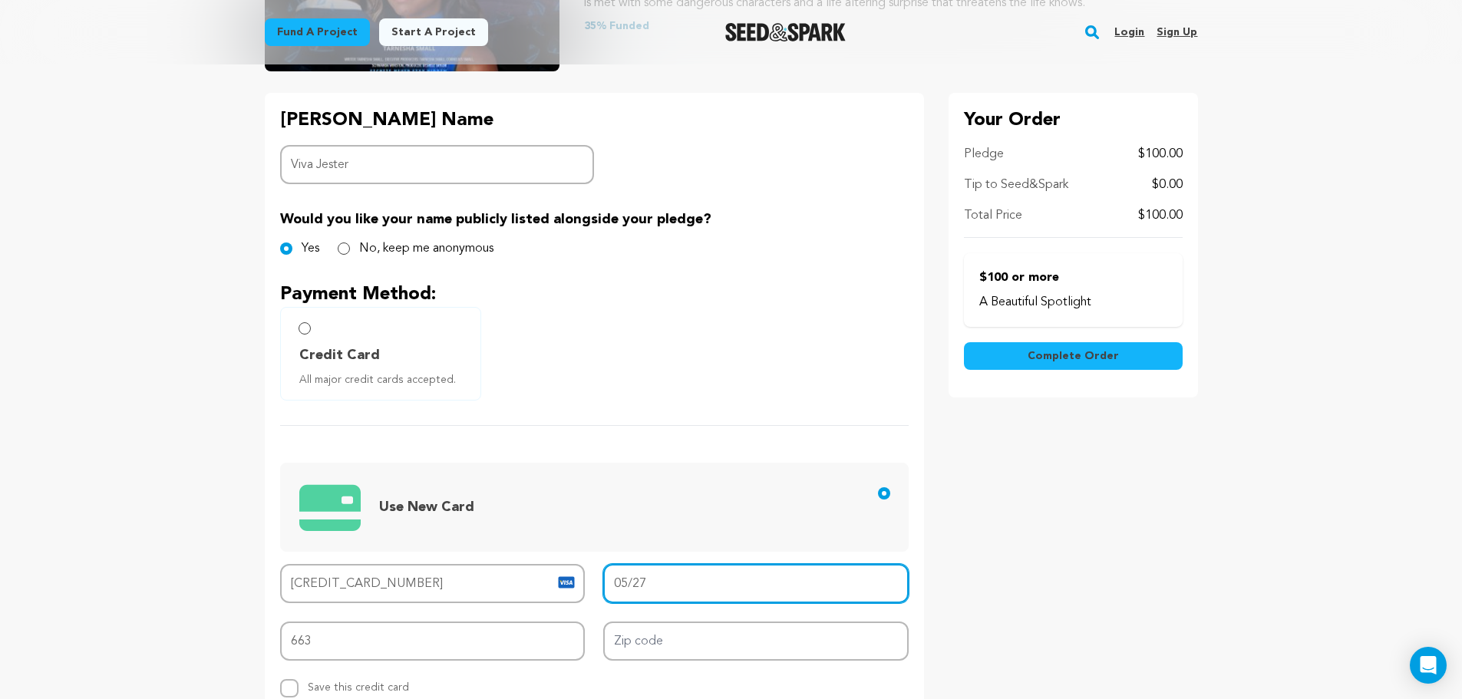
click at [666, 585] on input "05/27" at bounding box center [756, 583] width 306 height 39
drag, startPoint x: 665, startPoint y: 580, endPoint x: 324, endPoint y: 523, distance: 345.7
click at [326, 520] on div "Use New Card Card number 4118 7100 0751 9312 MM/YY 05/27 CVV 663 Zip code Repla…" at bounding box center [594, 561] width 629 height 272
type input "08/29"
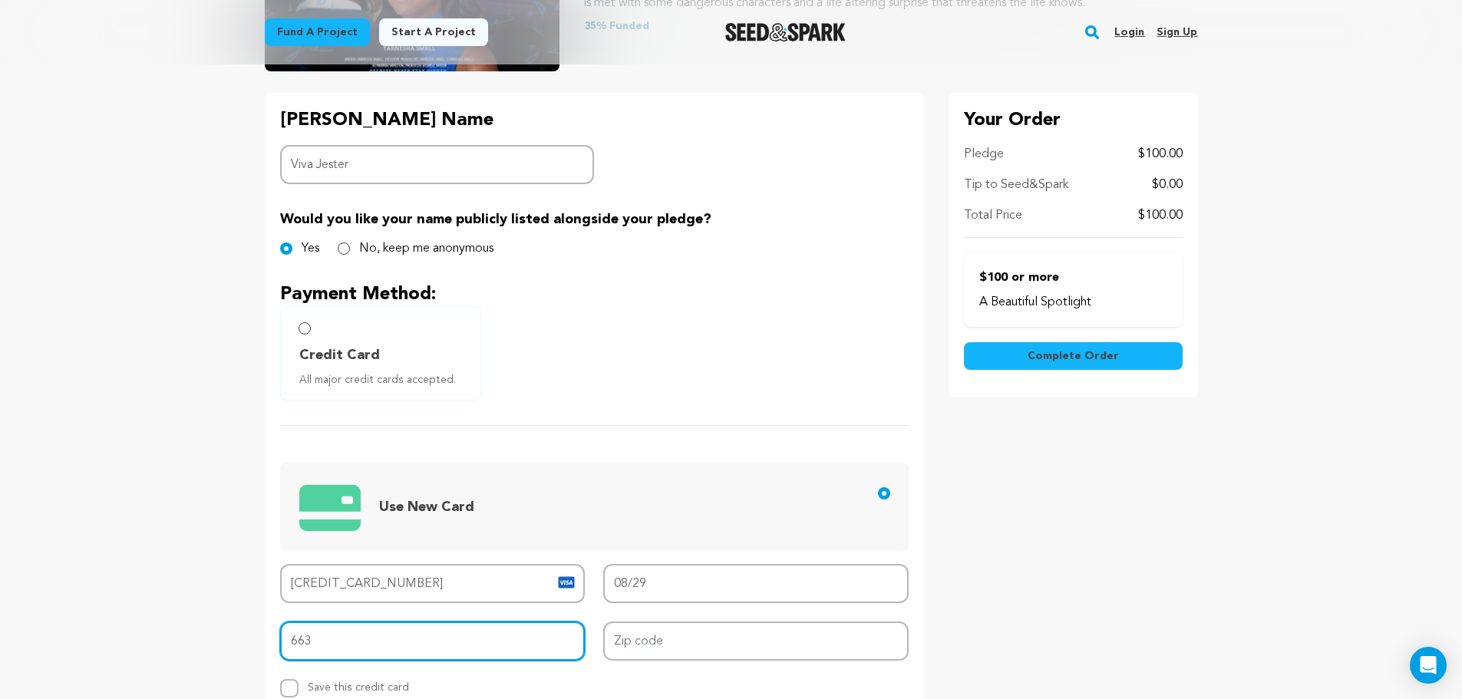
click at [389, 639] on input "663" at bounding box center [433, 641] width 306 height 39
type input "623"
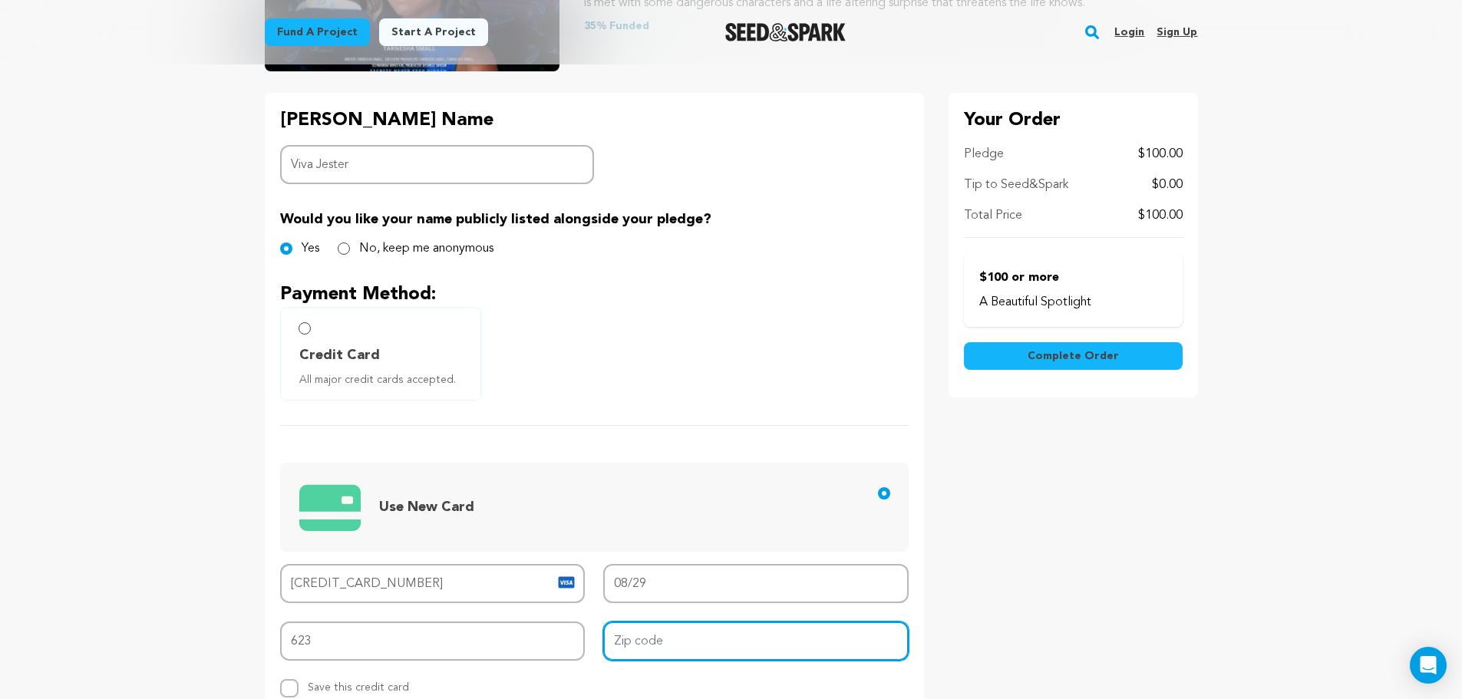
click at [720, 637] on input "Zip code" at bounding box center [756, 641] width 306 height 39
type input "30263"
click at [774, 478] on span "Use New Card" at bounding box center [597, 507] width 596 height 63
click at [878, 487] on input "Use New Card" at bounding box center [884, 493] width 12 height 12
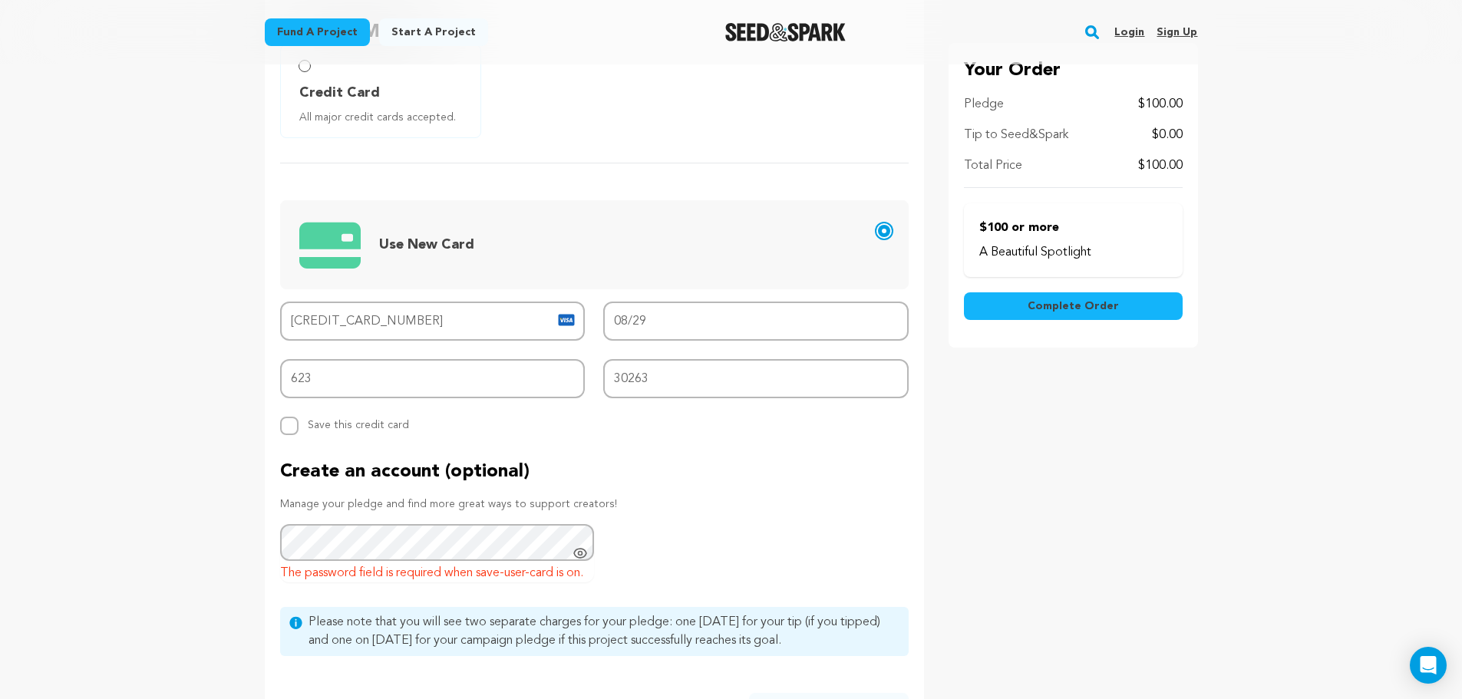
scroll to position [555, 0]
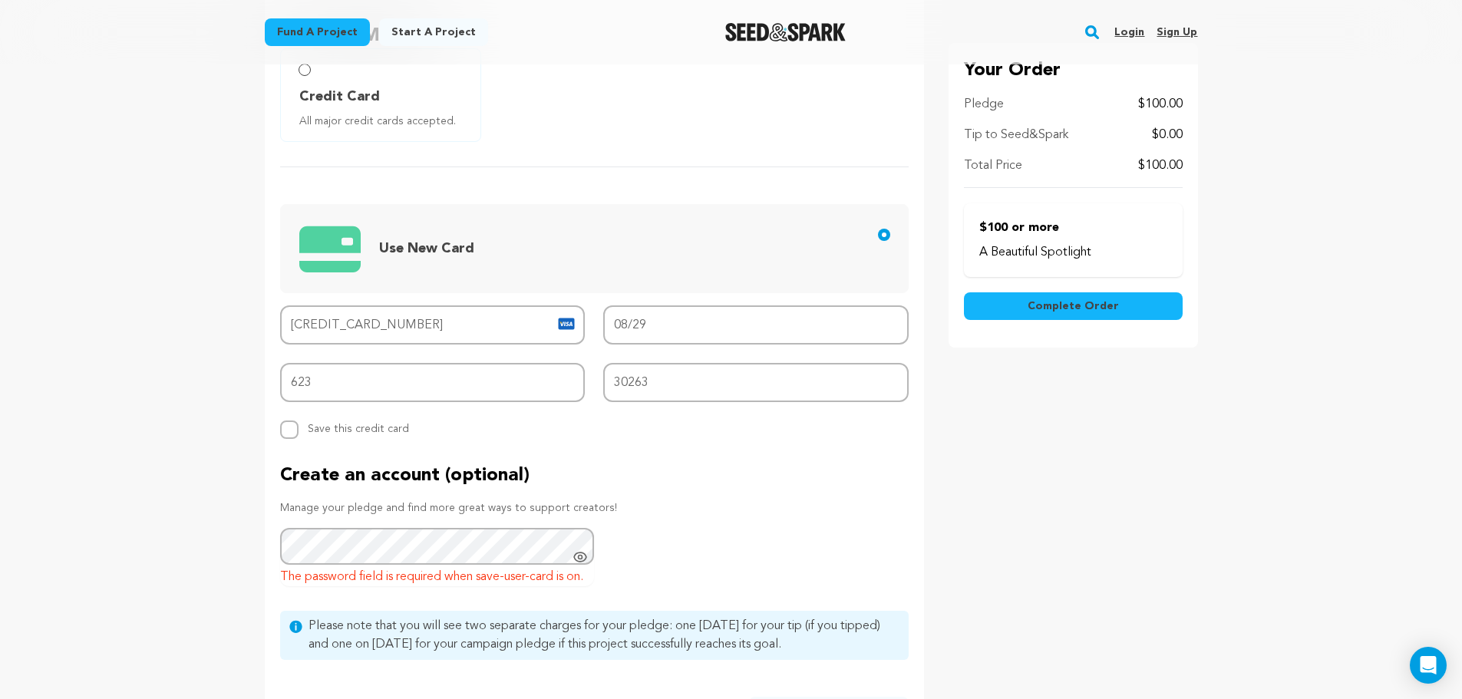
click at [1043, 306] on span "Complete Order" at bounding box center [1073, 306] width 91 height 15
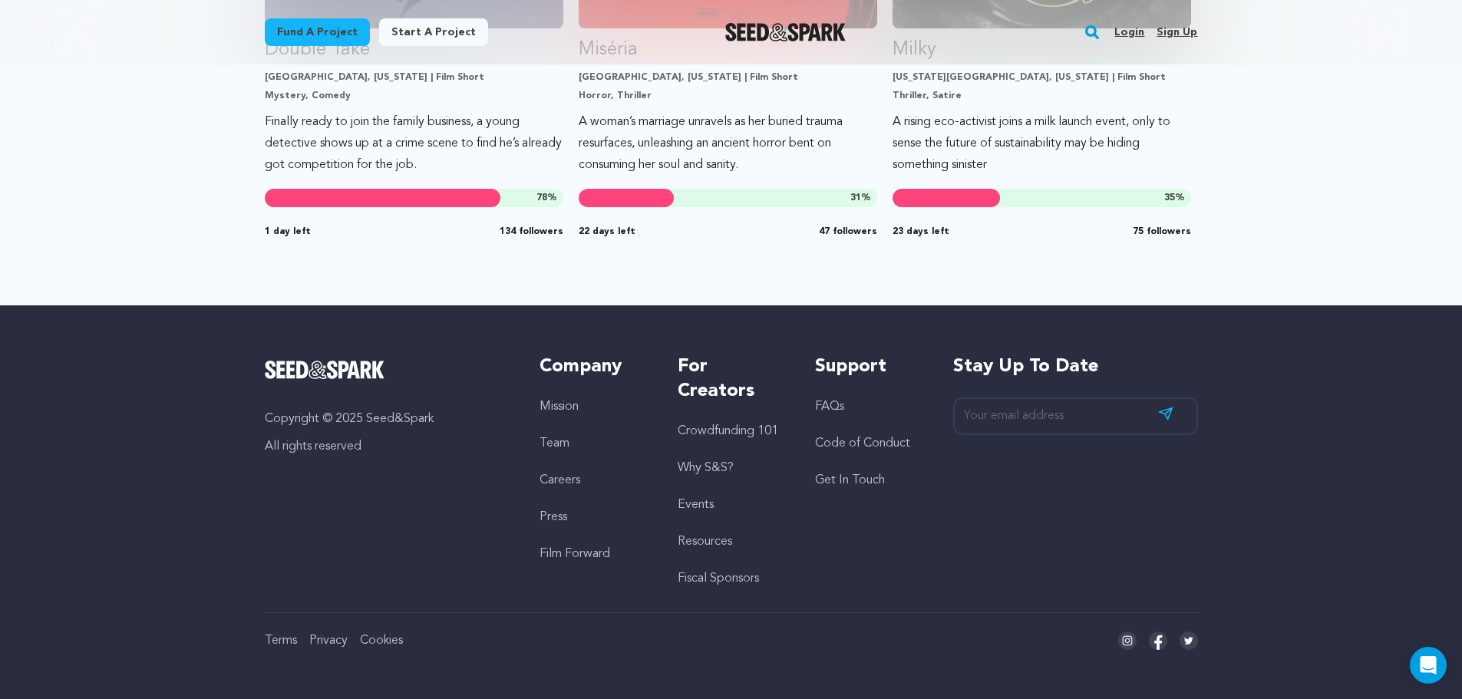
scroll to position [457, 0]
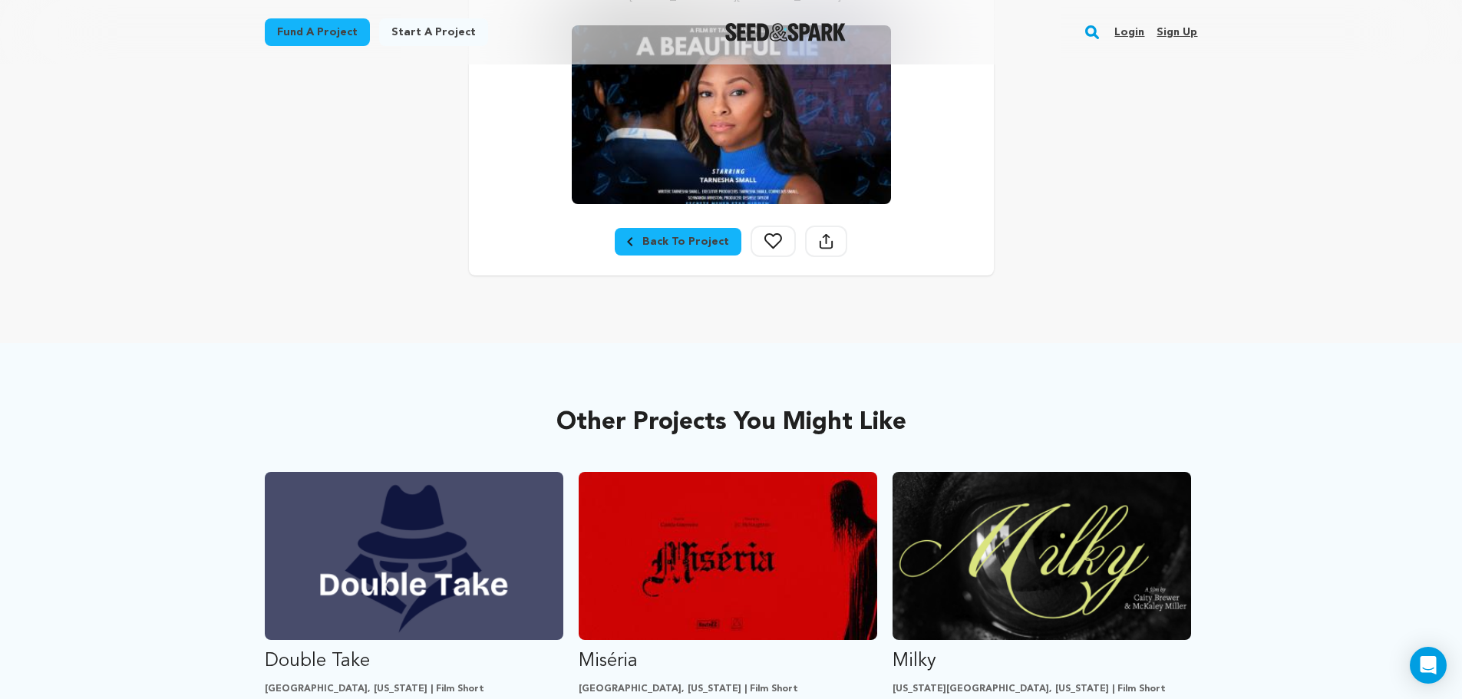
click at [768, 240] on icon at bounding box center [774, 241] width 18 height 16
click at [689, 238] on div "Back To Project" at bounding box center [678, 241] width 102 height 15
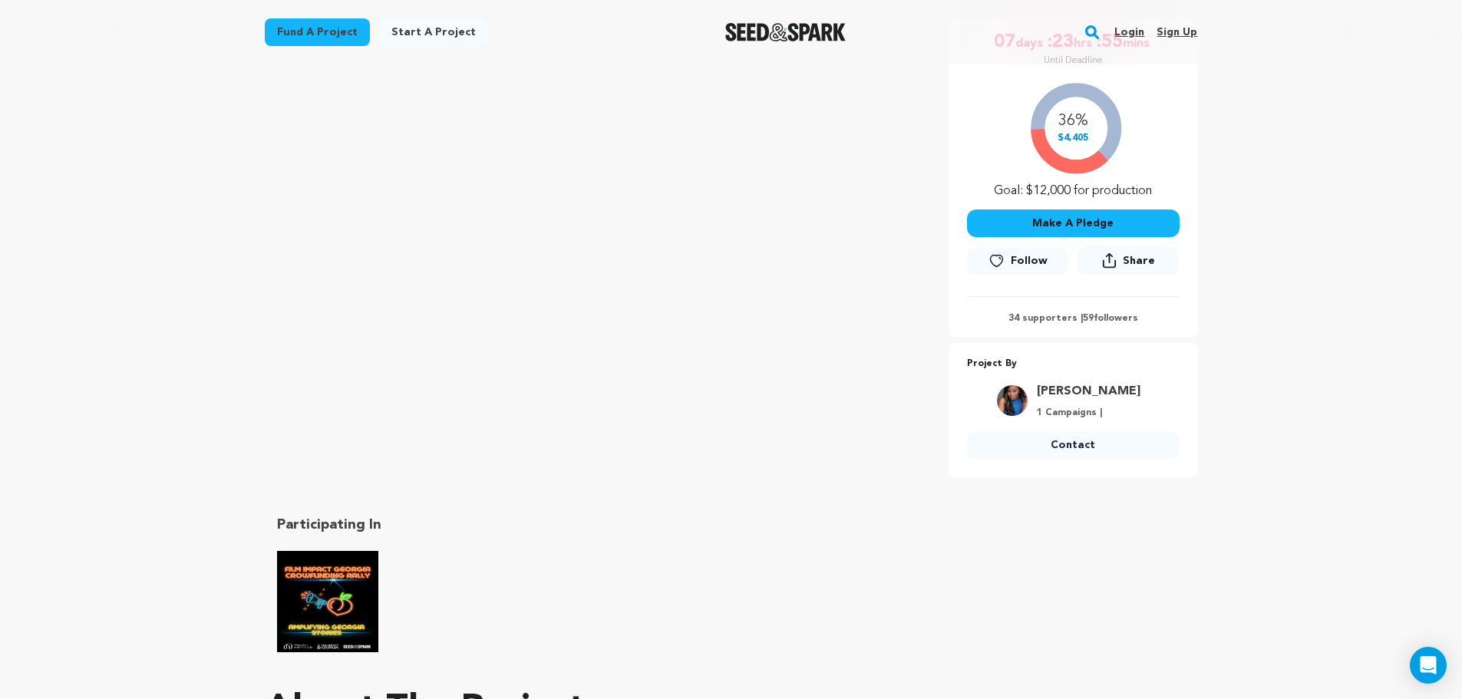
scroll to position [111, 0]
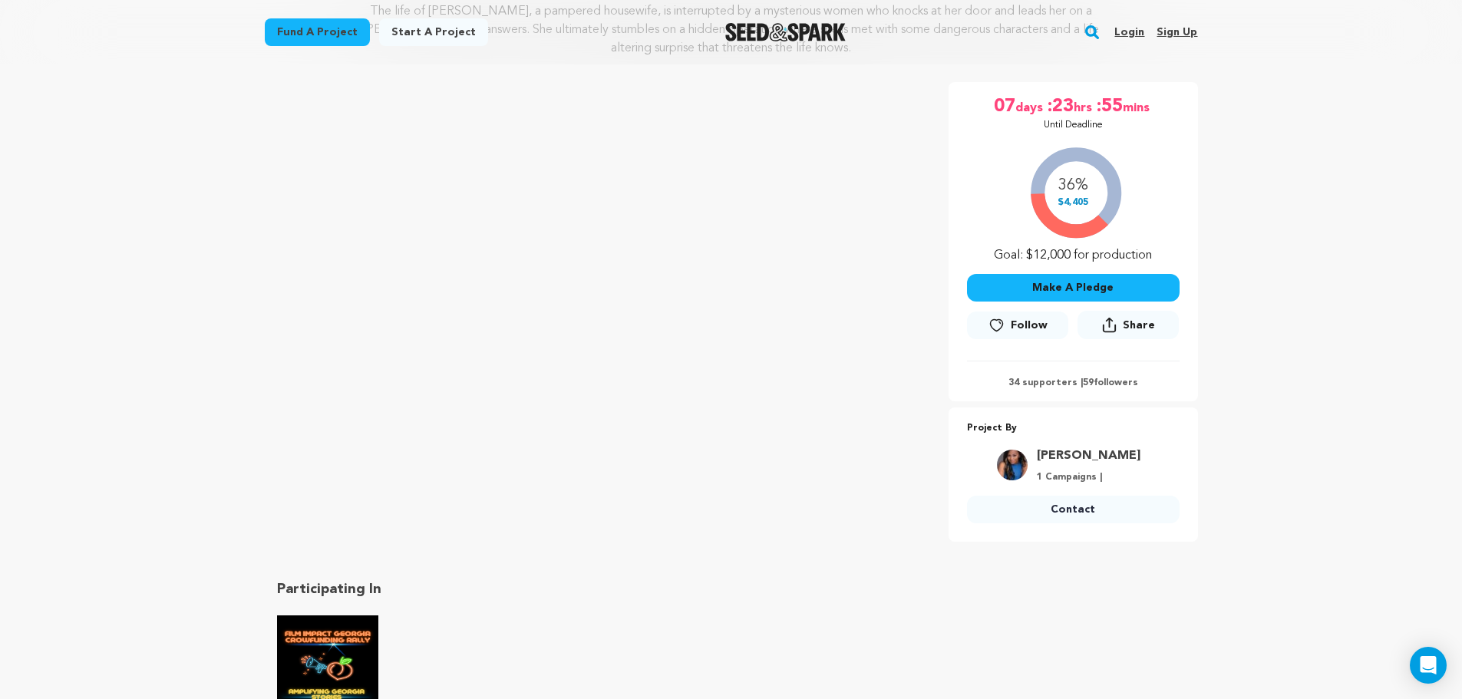
scroll to position [167, 0]
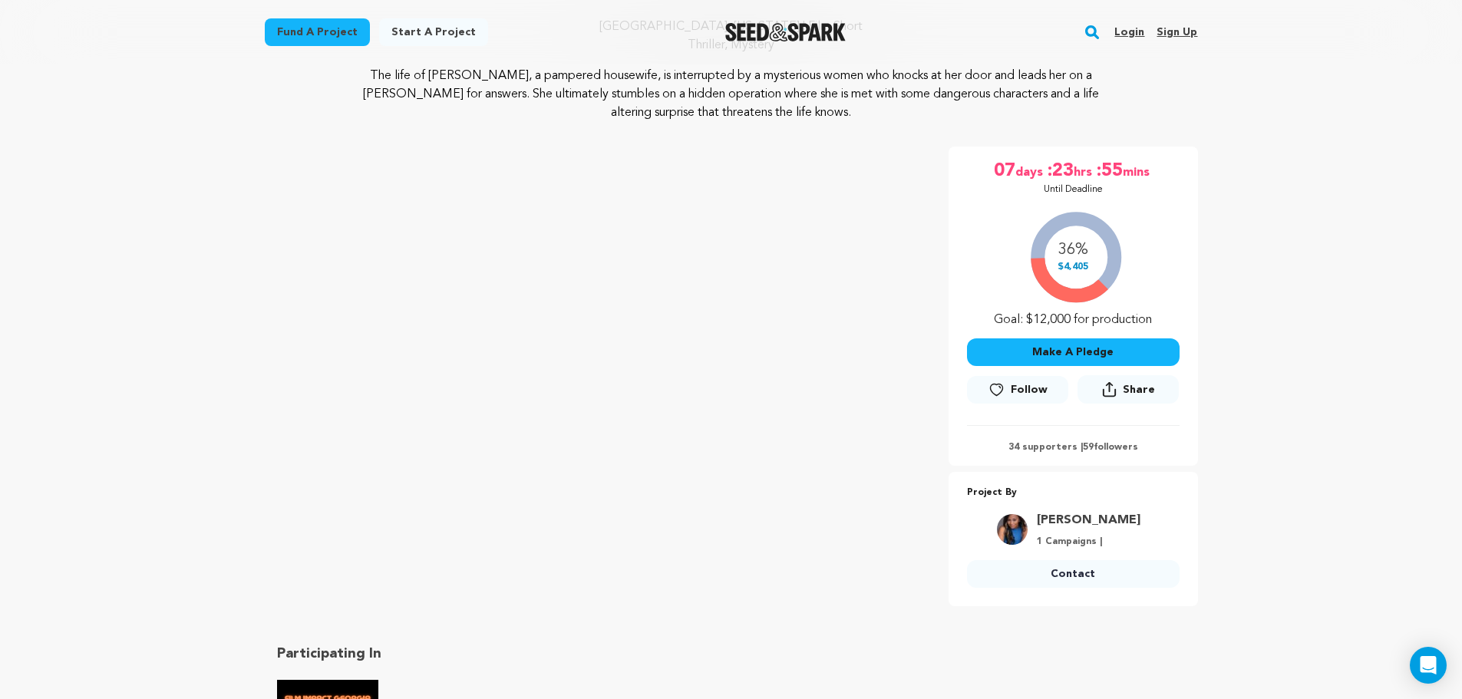
drag, startPoint x: 327, startPoint y: 692, endPoint x: 355, endPoint y: 683, distance: 29.1
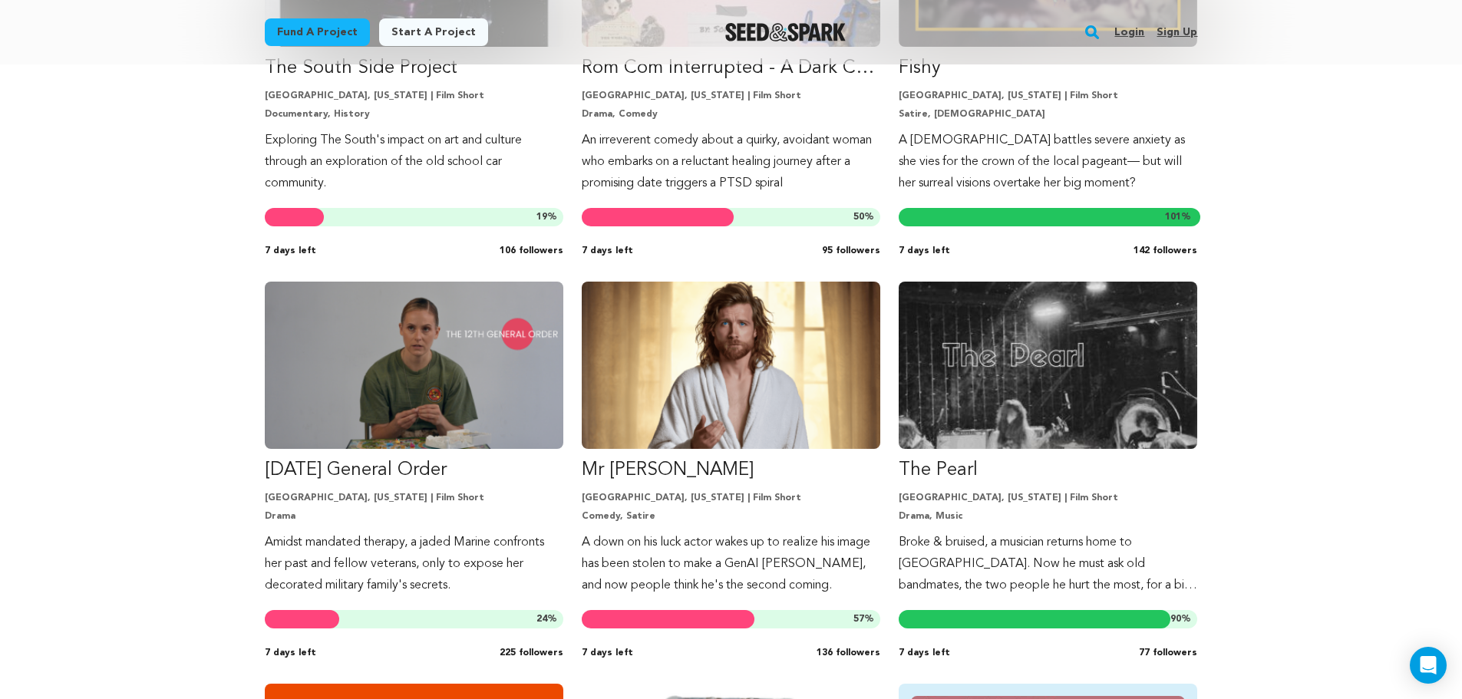
scroll to position [1224, 0]
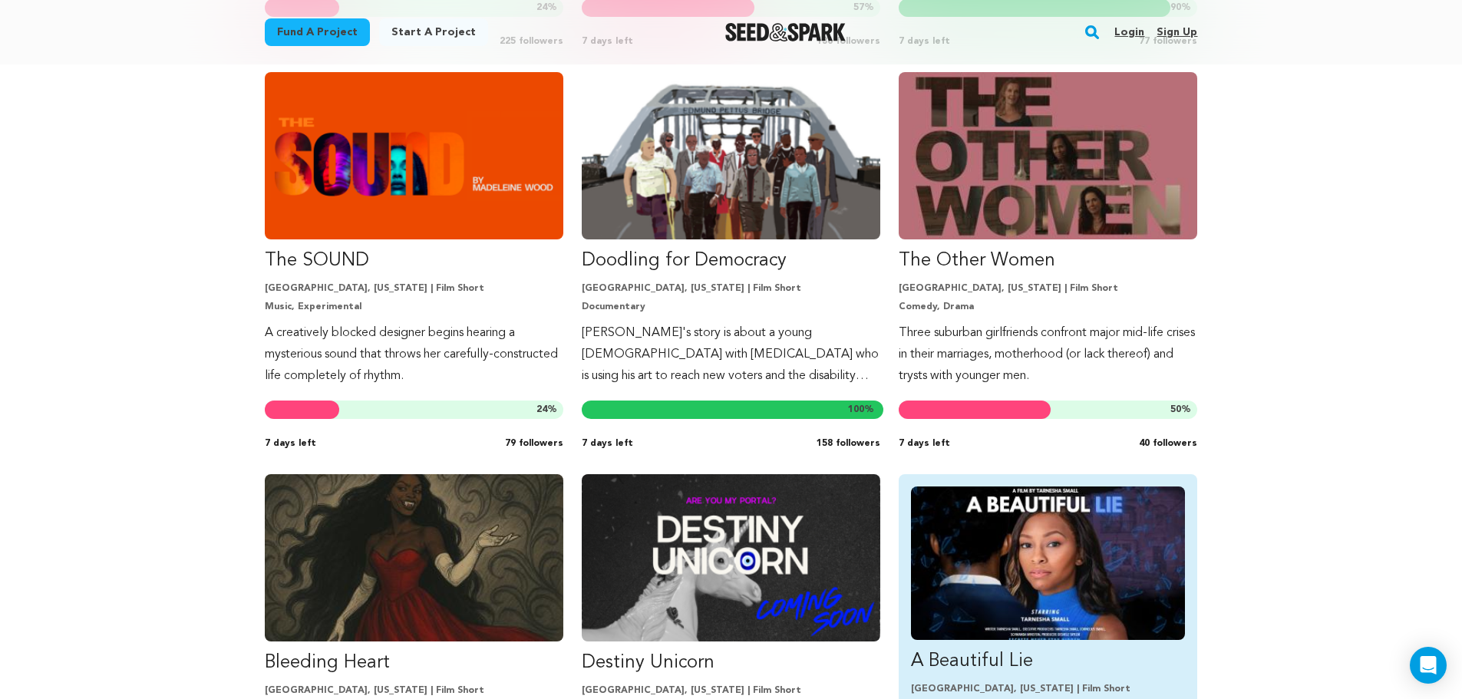
click at [1078, 525] on img "Fund A Beautiful Lie" at bounding box center [1048, 564] width 274 height 154
